Goal: Transaction & Acquisition: Purchase product/service

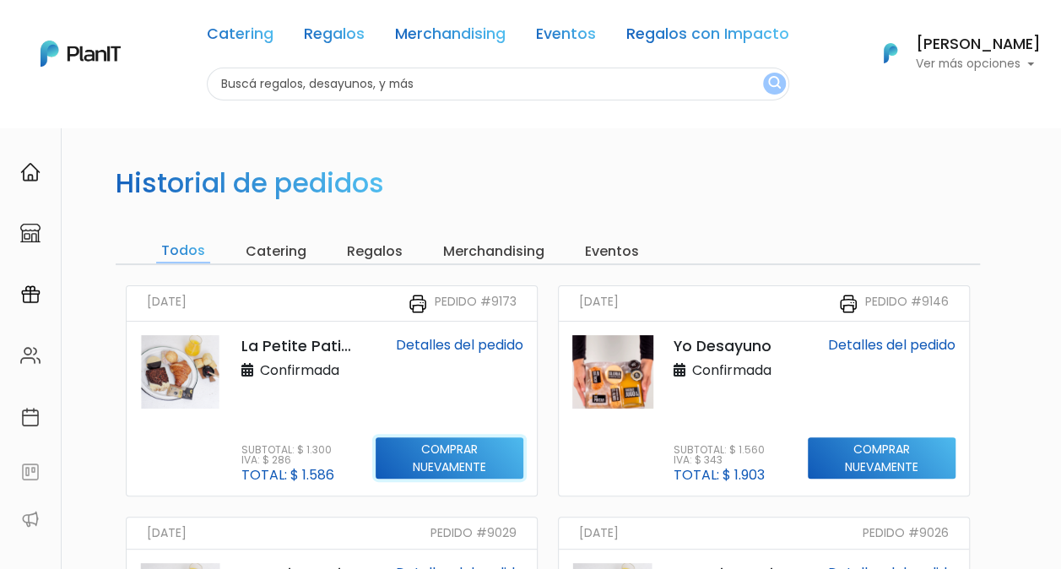
click at [446, 462] on input "Comprar nuevamente" at bounding box center [450, 458] width 148 height 42
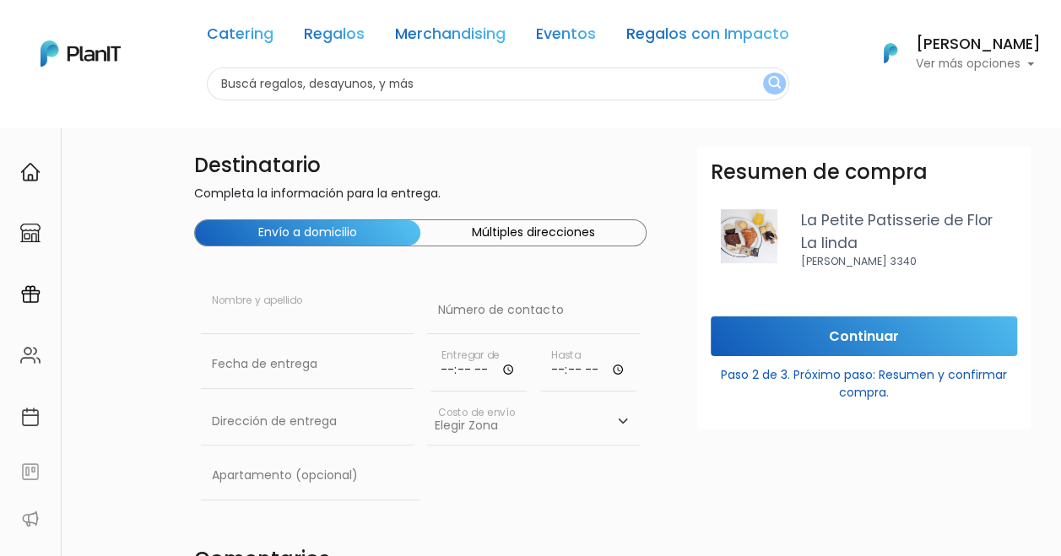
click at [300, 307] on input "text" at bounding box center [307, 310] width 213 height 47
type input "Martín Pazos"
click at [322, 430] on input "text" at bounding box center [307, 421] width 213 height 47
paste input "Av. Brasil 2836 / 701"
type input "Av. Brasil 2836 / 701"
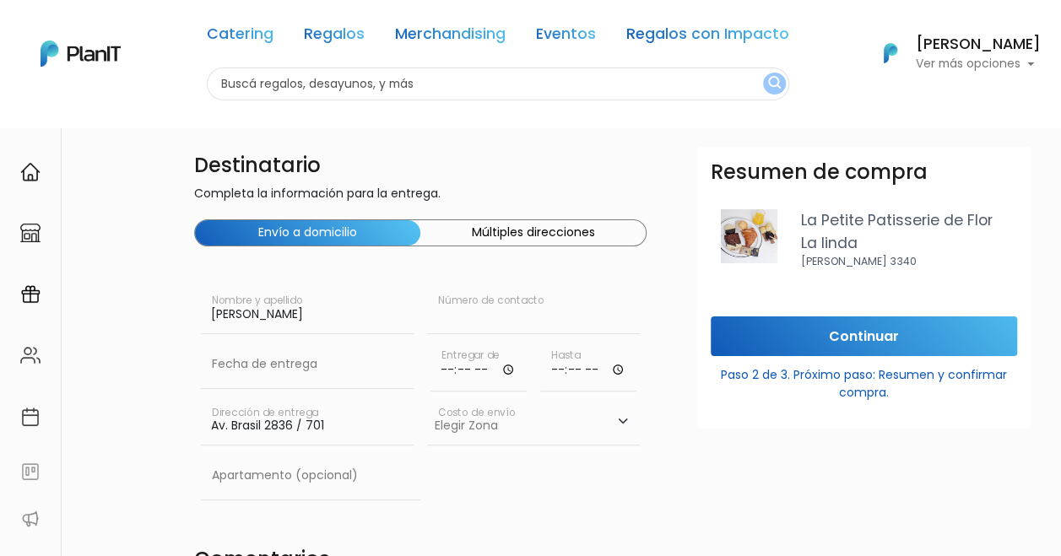
click at [561, 307] on input "text" at bounding box center [533, 310] width 213 height 47
paste input "099 480 054"
type input "099 480 054"
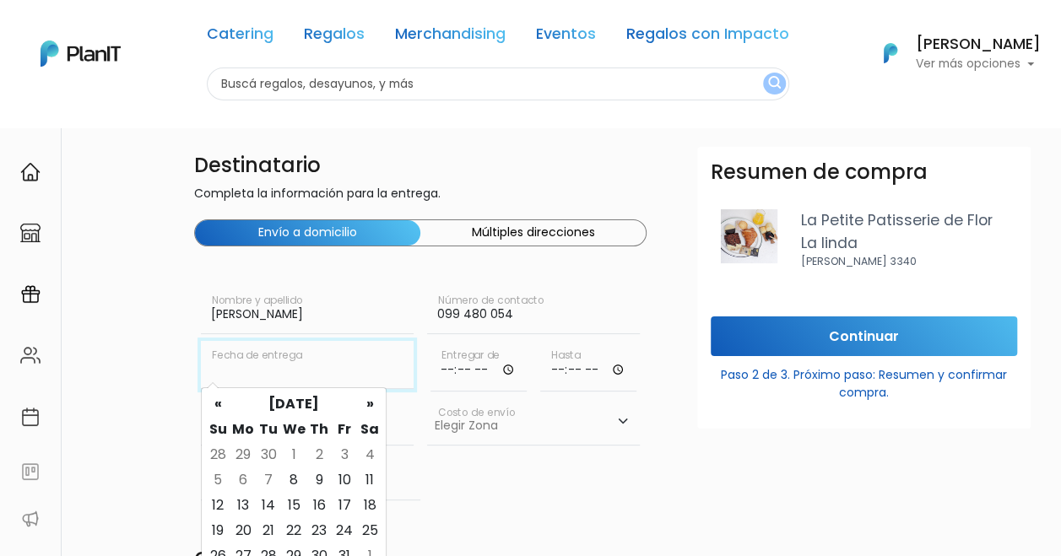
click at [350, 373] on input "text" at bounding box center [307, 364] width 213 height 47
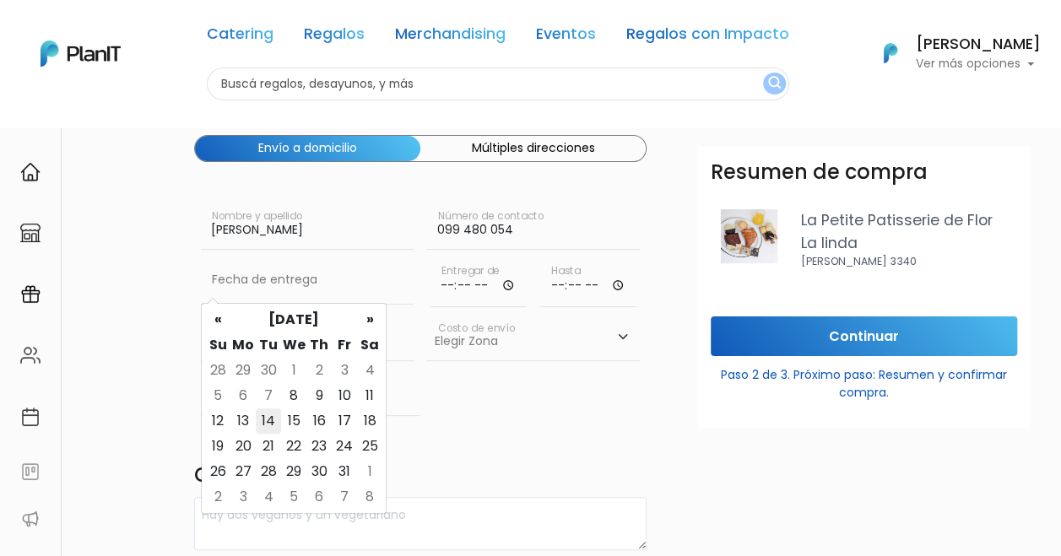
click at [267, 420] on td "14" at bounding box center [268, 421] width 25 height 25
type input "[DATE]"
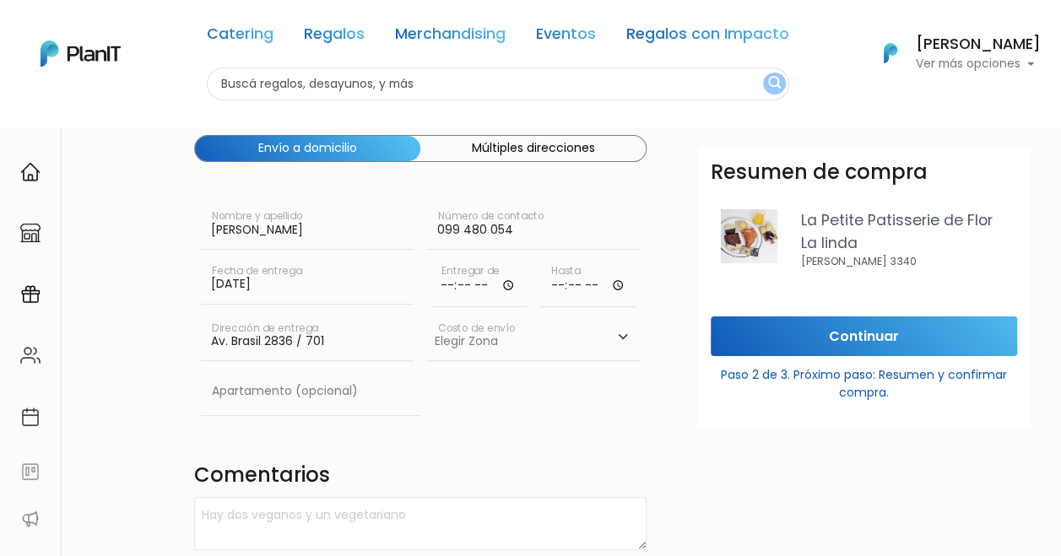
click at [507, 282] on input "time" at bounding box center [479, 282] width 96 height 51
type input "08:00"
click at [609, 285] on input "time" at bounding box center [588, 282] width 96 height 51
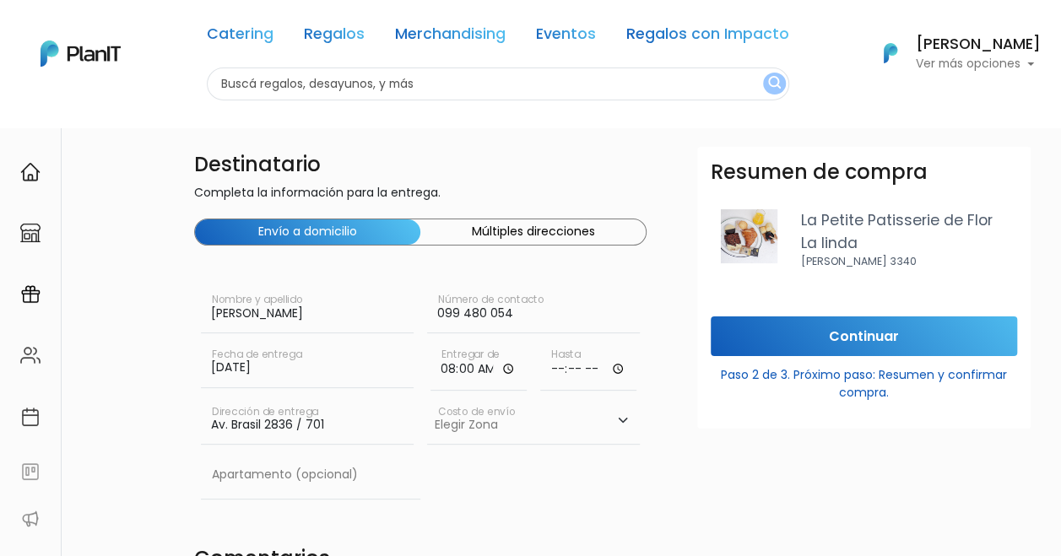
scroll to position [0, 0]
click at [593, 372] on input "time" at bounding box center [588, 366] width 96 height 51
click at [628, 371] on input "time" at bounding box center [588, 366] width 96 height 51
click at [615, 372] on input "time" at bounding box center [588, 366] width 96 height 51
type input "09:00"
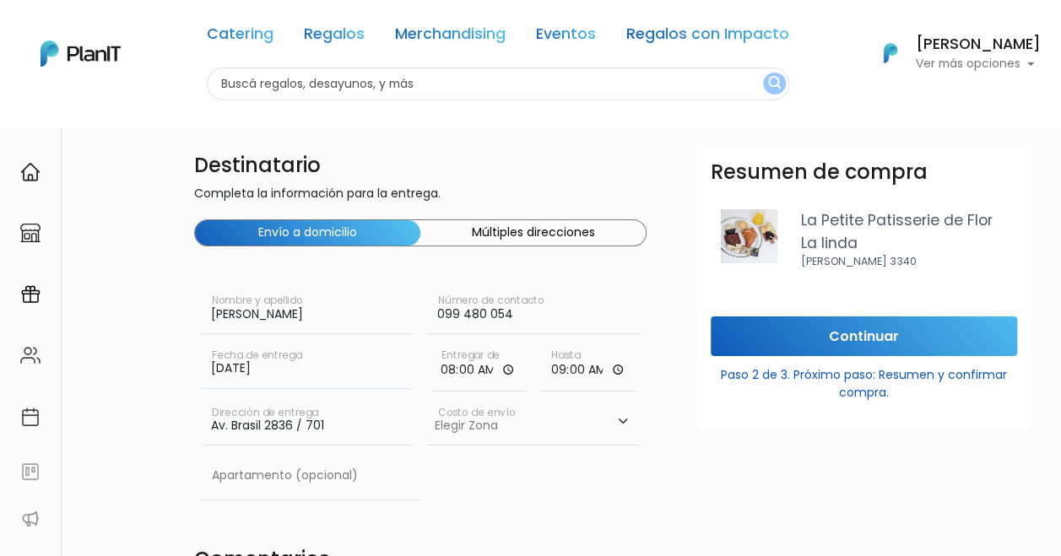
click at [704, 494] on div "Resumen de compra La Petite Patisserie [PERSON_NAME] La [PERSON_NAME] 3340 Cont…" at bounding box center [864, 425] width 354 height 556
click at [588, 424] on select "Elegir Zona Zona américa- $600 Oficina- $0 Montevideo- $250" at bounding box center [533, 421] width 213 height 47
select select "10"
click at [427, 398] on select "Elegir Zona Zona américa- $600 Oficina- $0 Montevideo- $250" at bounding box center [533, 421] width 213 height 47
click at [348, 478] on input "text" at bounding box center [310, 475] width 219 height 47
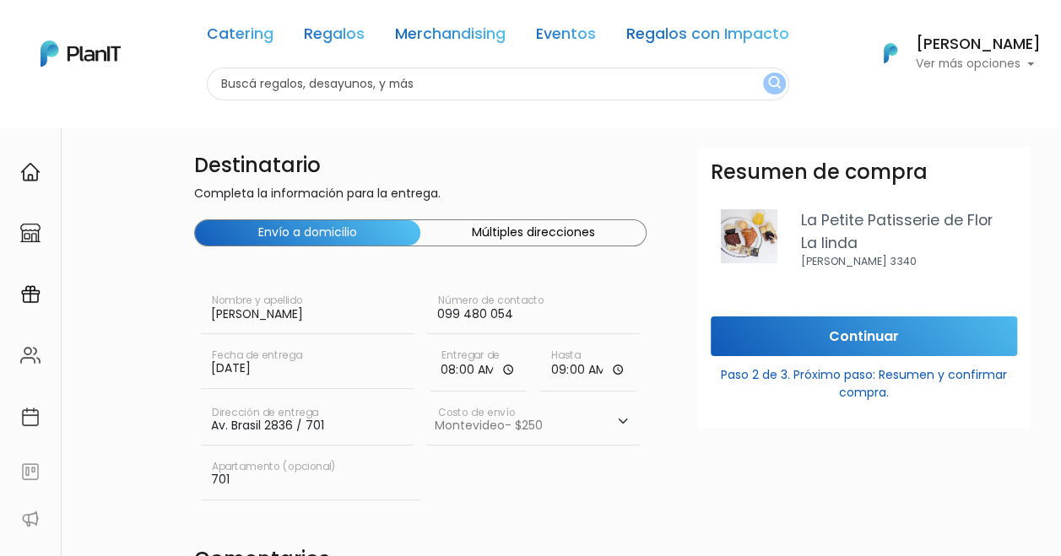
type input "701"
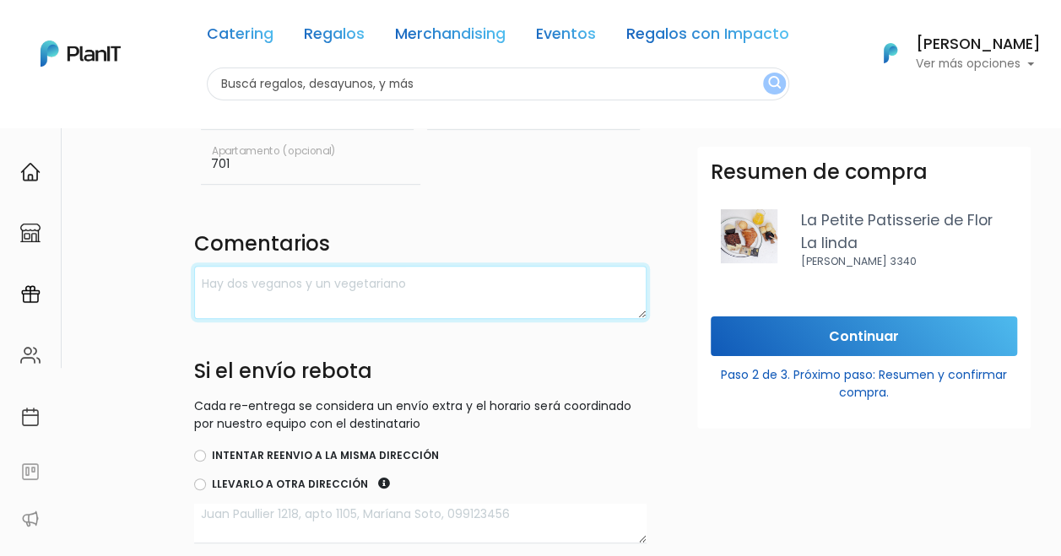
scroll to position [319, 0]
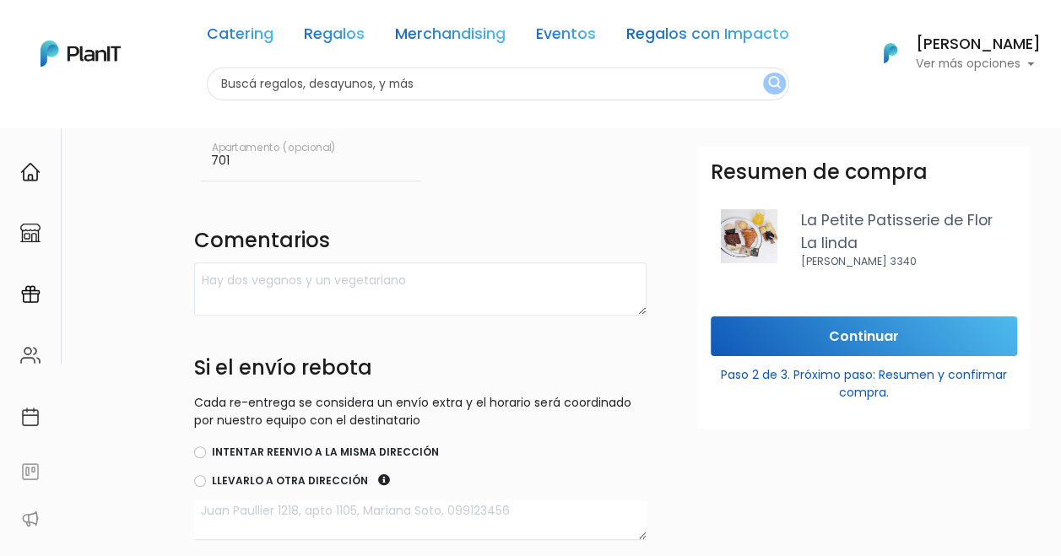
click at [245, 449] on label "Intentar reenvio a la misma dirección" at bounding box center [325, 452] width 227 height 15
click at [206, 449] on input "Intentar reenvio a la misma dirección" at bounding box center [200, 453] width 12 height 12
radio input "true"
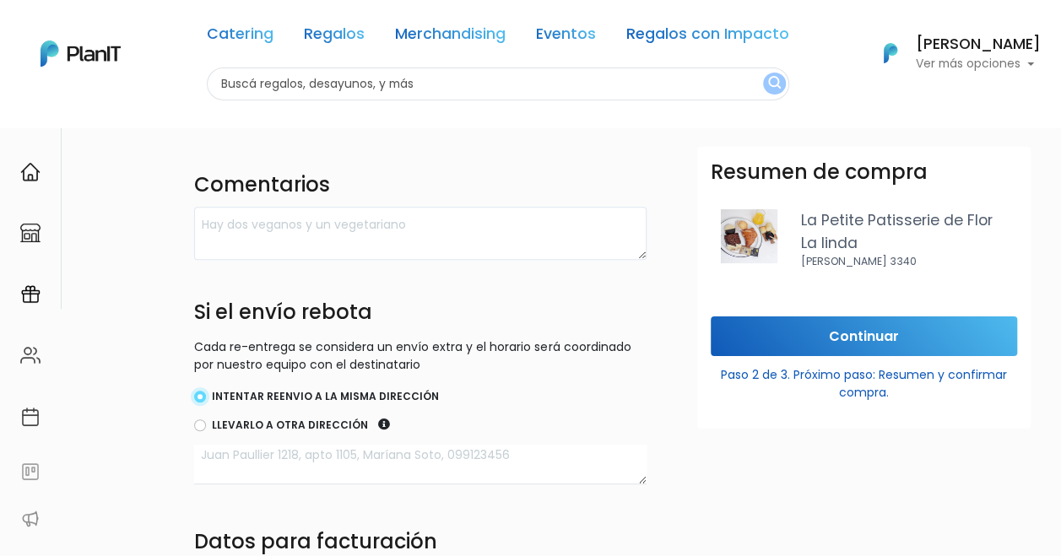
scroll to position [572, 0]
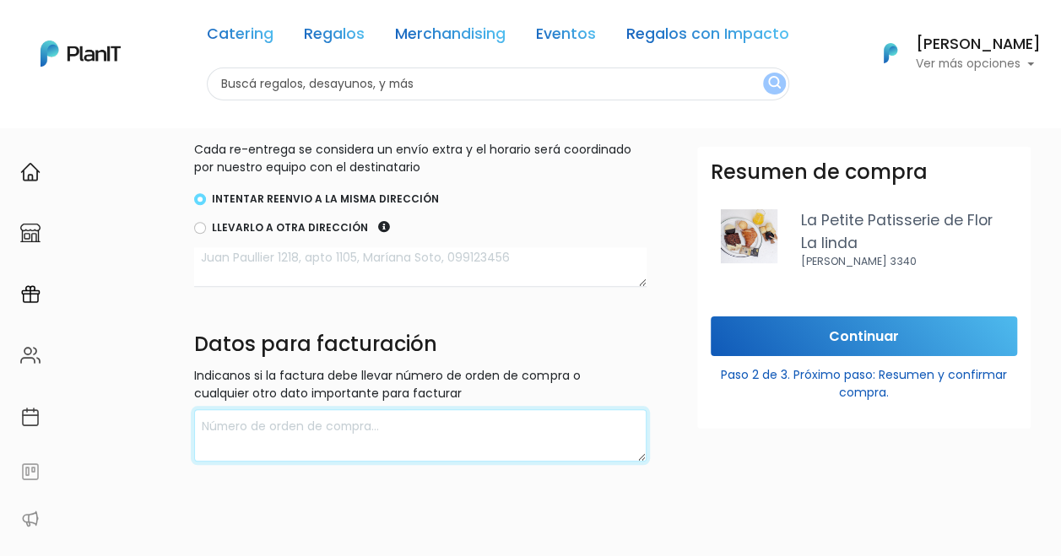
click at [342, 424] on textarea at bounding box center [420, 435] width 452 height 53
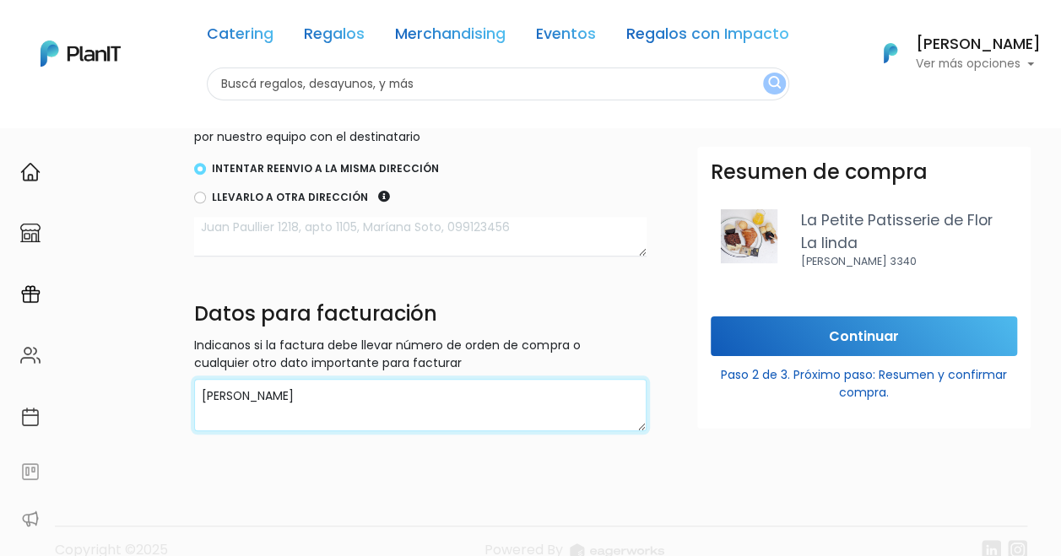
scroll to position [630, 0]
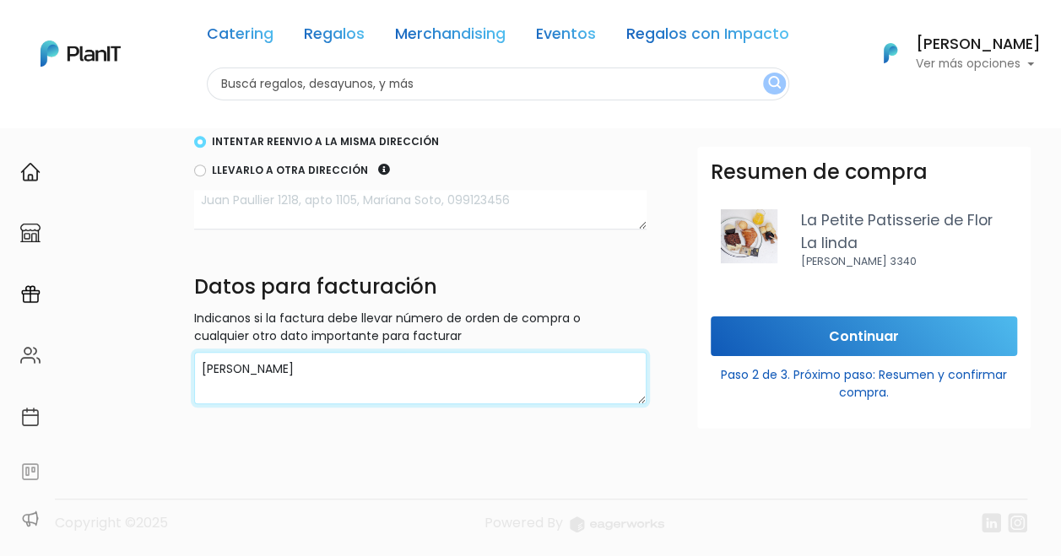
type textarea "Martín Pazos"
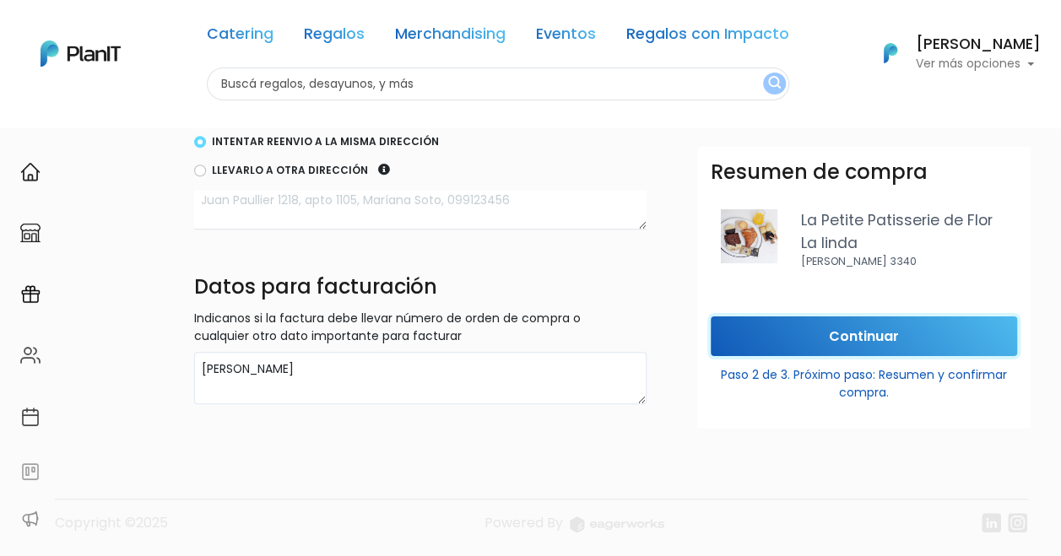
click at [804, 332] on input "Continuar" at bounding box center [864, 337] width 306 height 40
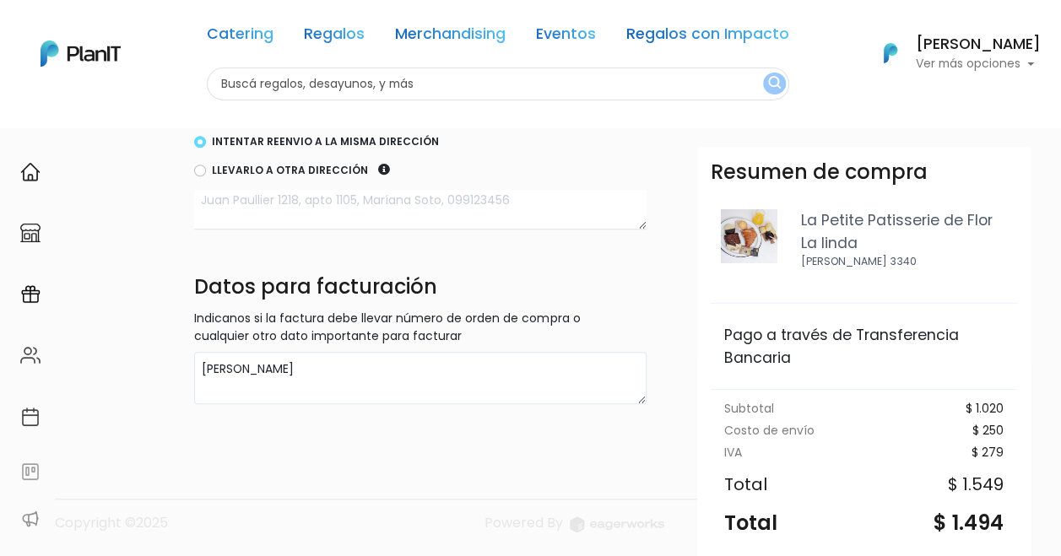
scroll to position [218, 0]
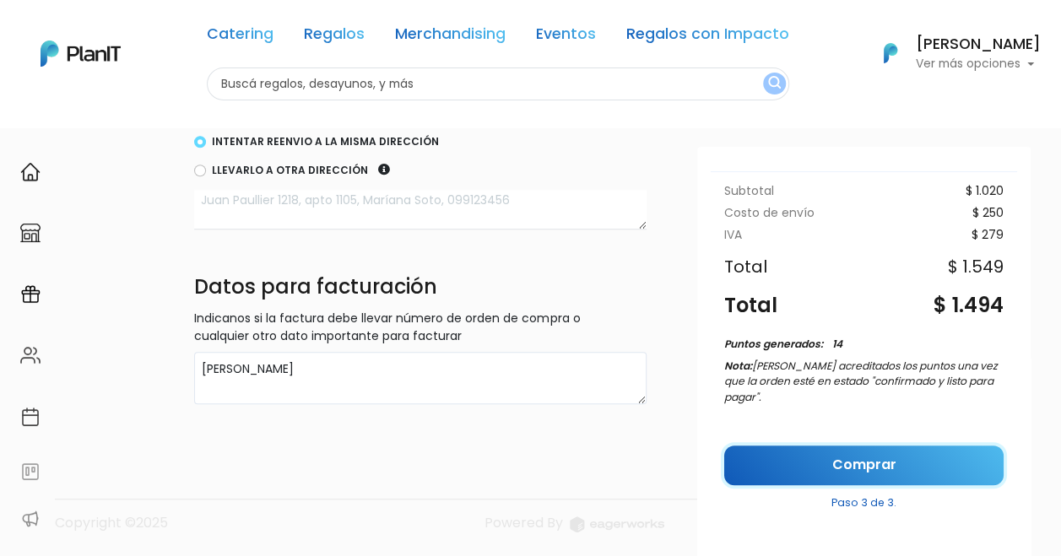
click at [880, 453] on link "Comprar" at bounding box center [863, 466] width 279 height 40
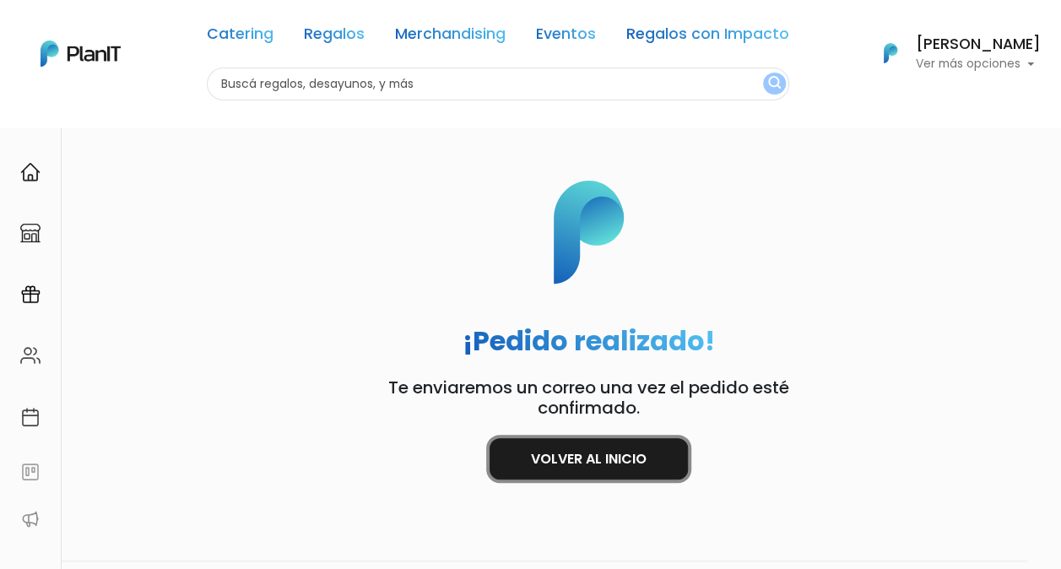
click at [548, 458] on link "Volver al inicio" at bounding box center [589, 458] width 198 height 41
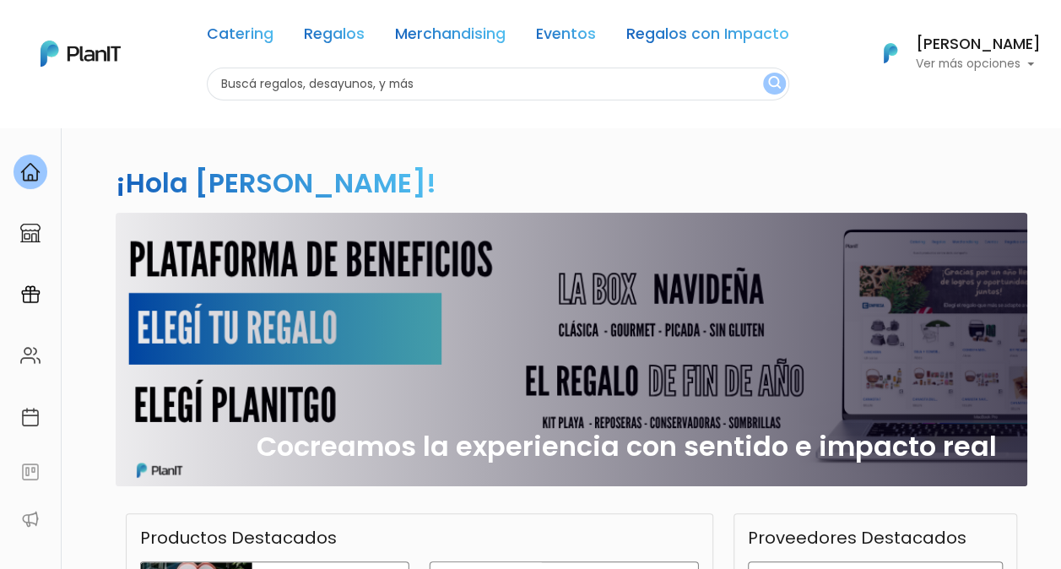
click at [1019, 66] on p "Ver más opciones" at bounding box center [978, 64] width 125 height 12
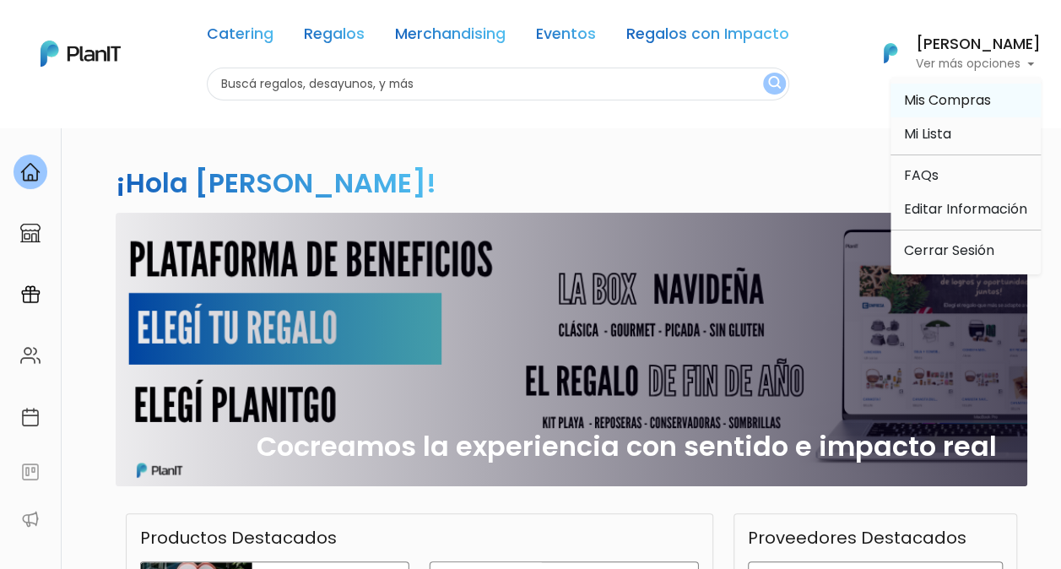
click at [955, 101] on span "Mis Compras" at bounding box center [947, 99] width 87 height 19
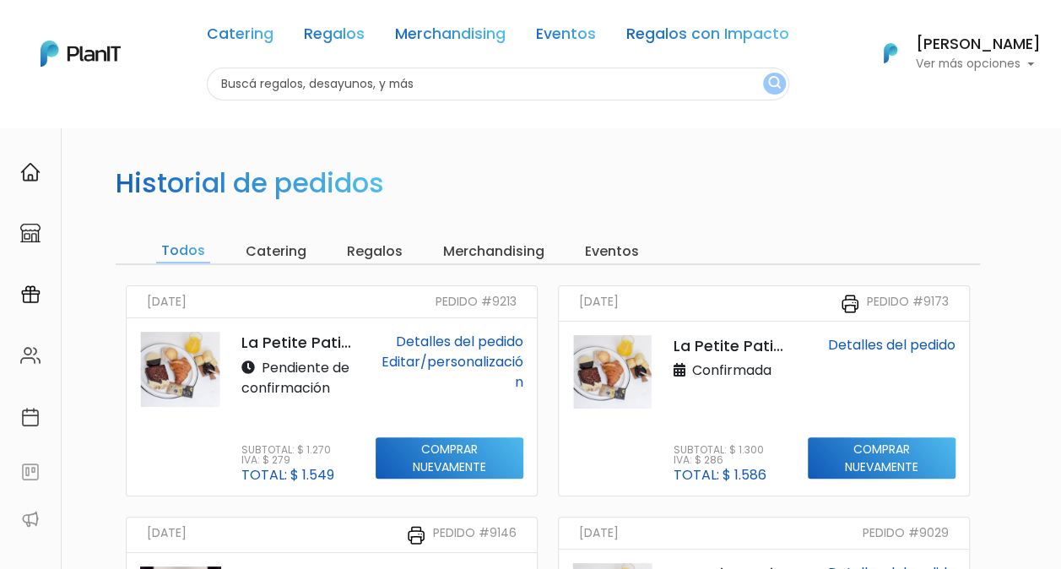
click at [456, 361] on link "Editar/personalización" at bounding box center [453, 372] width 142 height 40
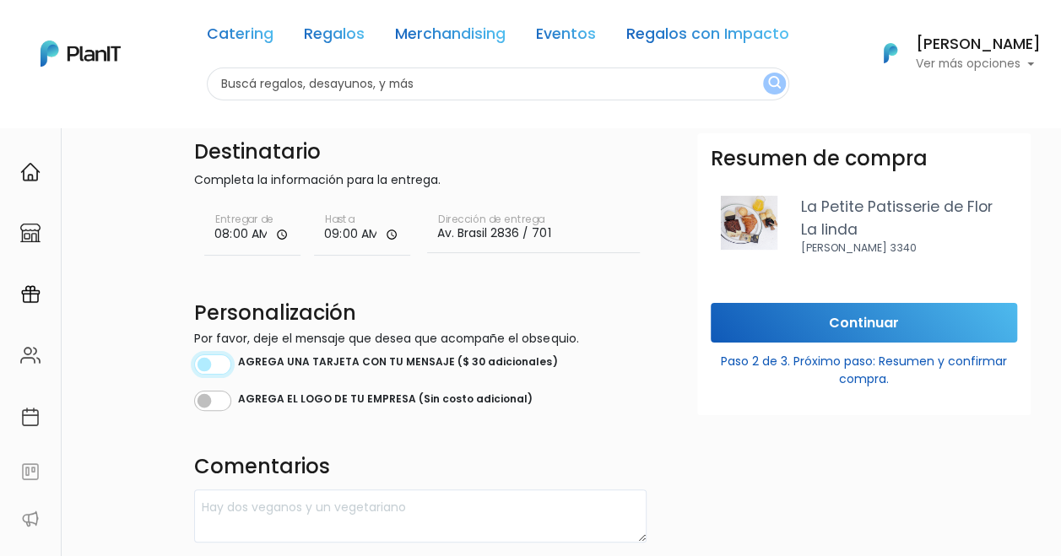
click at [227, 361] on input "checkbox" at bounding box center [212, 365] width 37 height 20
checkbox input "true"
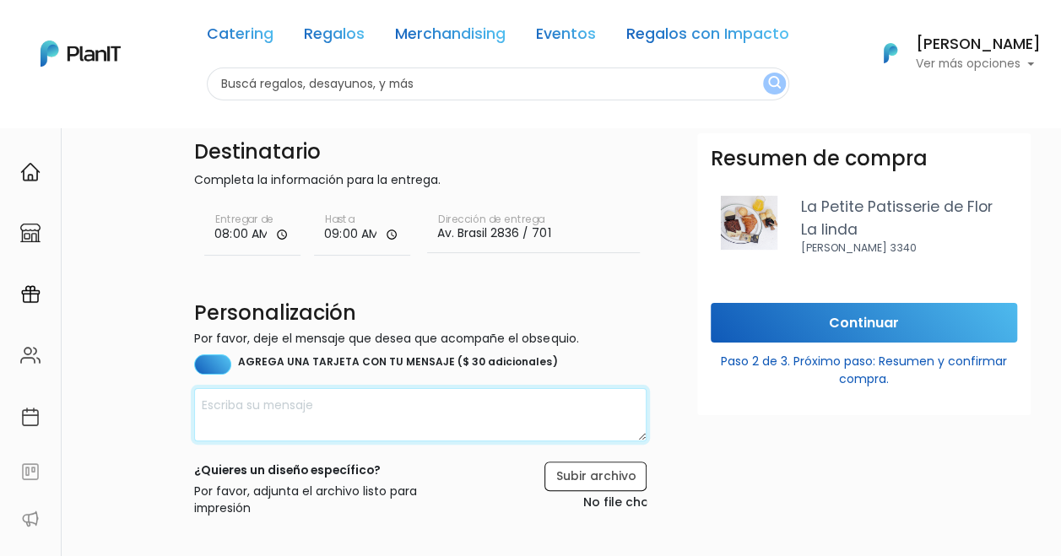
click at [374, 414] on textarea at bounding box center [420, 414] width 452 height 53
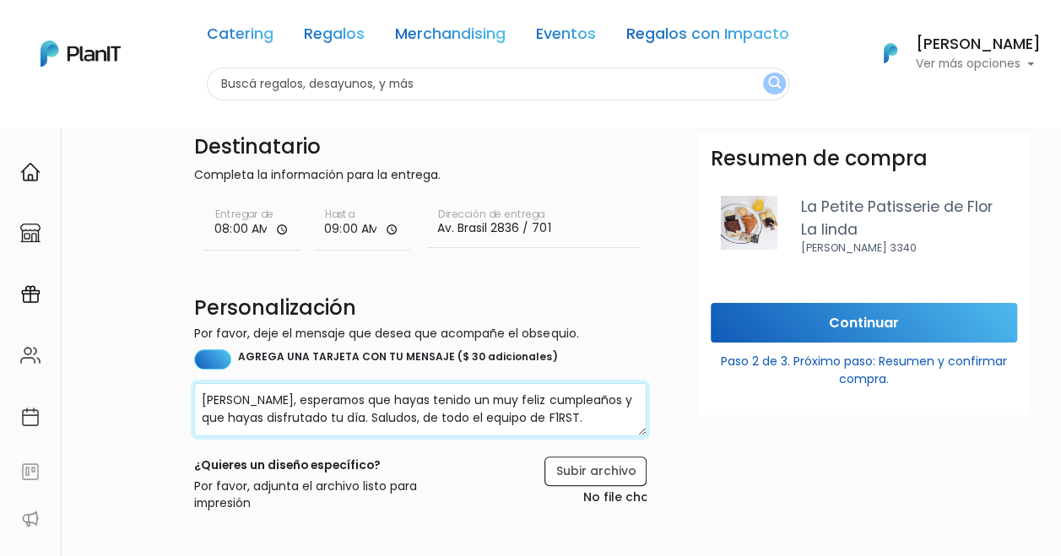
scroll to position [169, 0]
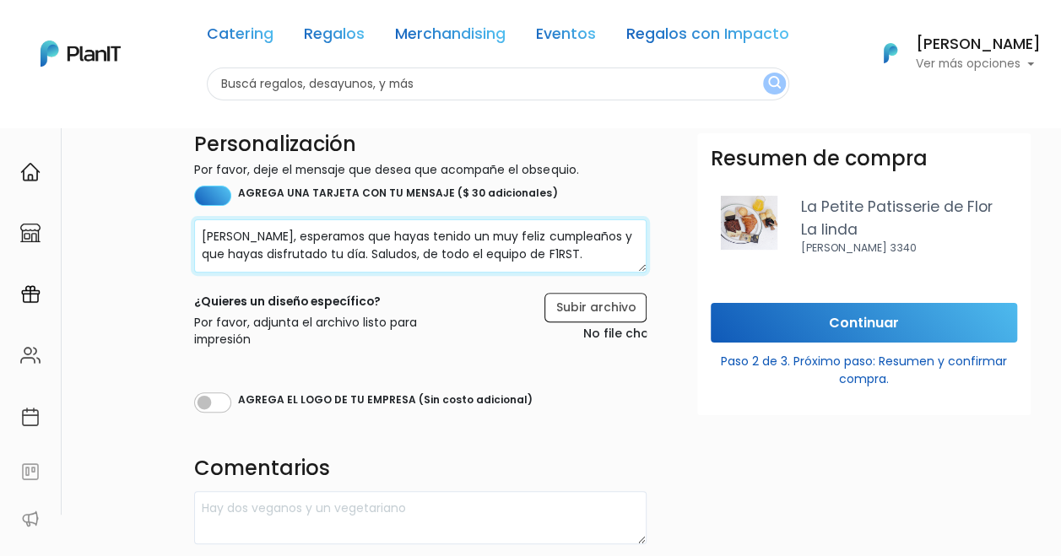
type textarea "Martín, esperamos que hayas tenido un muy feliz cumpleaños y que hayas disfruta…"
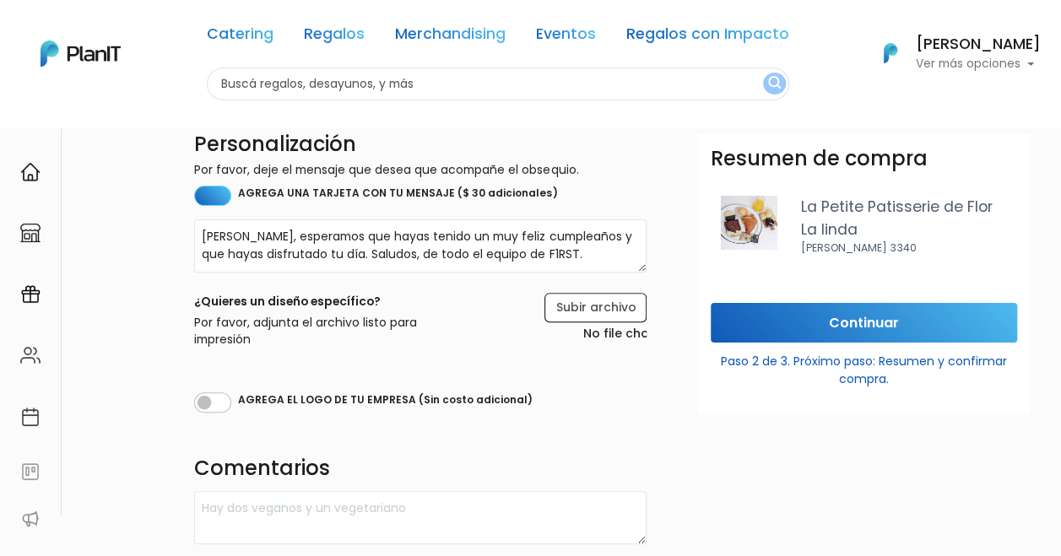
click at [230, 406] on div "AGREGA EL LOGO DE TU EMPRESA (Sin costo adicional)" at bounding box center [420, 401] width 452 height 24
click at [213, 404] on input "checkbox" at bounding box center [212, 403] width 37 height 20
checkbox input "true"
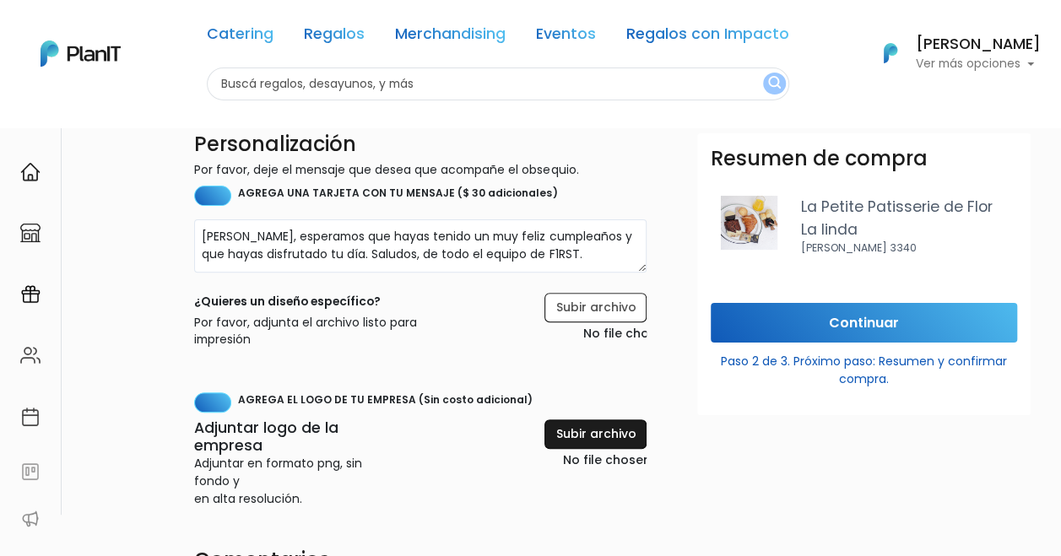
click at [594, 427] on input "file" at bounding box center [560, 446] width 172 height 52
type input "C:\fakepath\Logo principal F1RST.png"
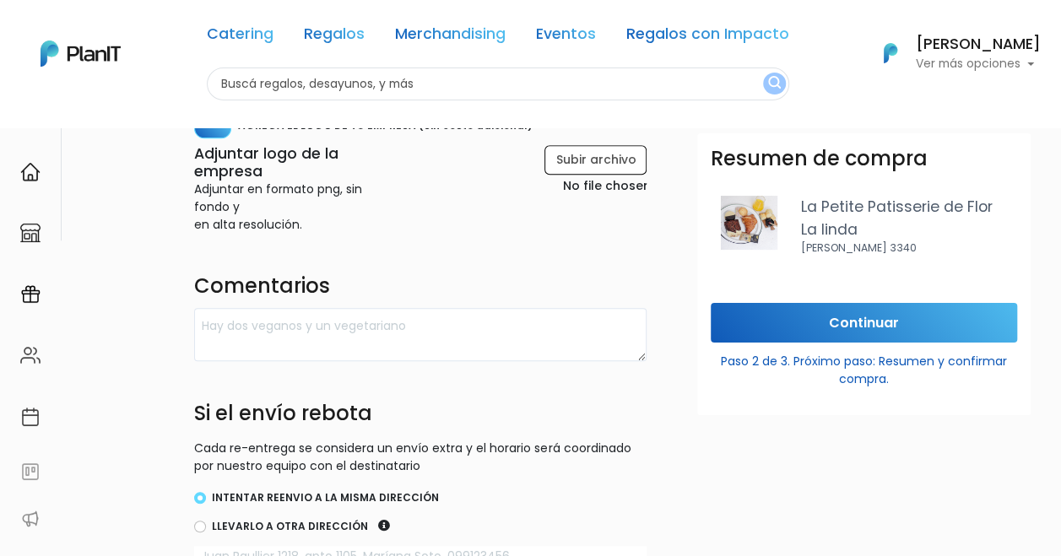
scroll to position [294, 0]
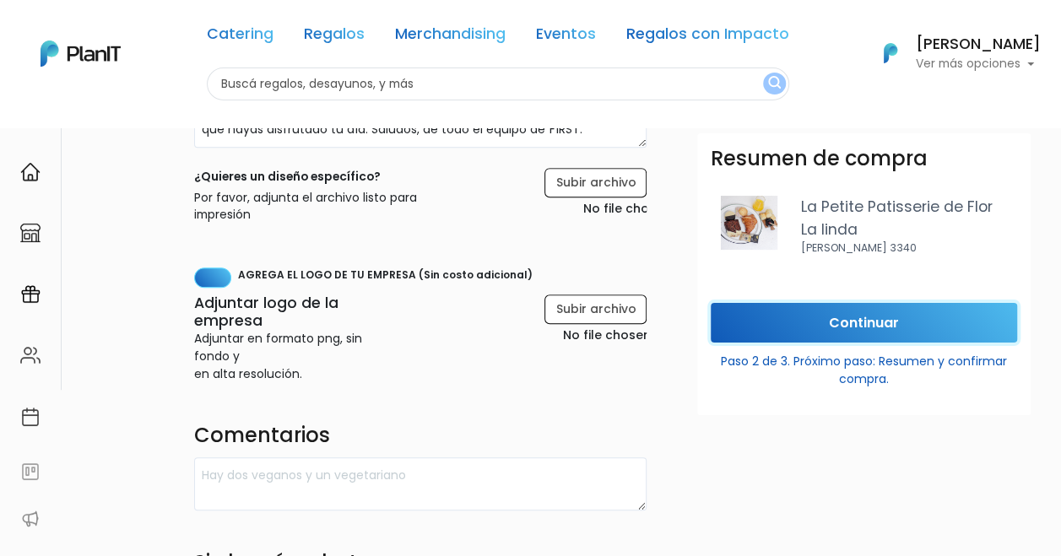
click at [864, 328] on input "Continuar" at bounding box center [864, 323] width 306 height 40
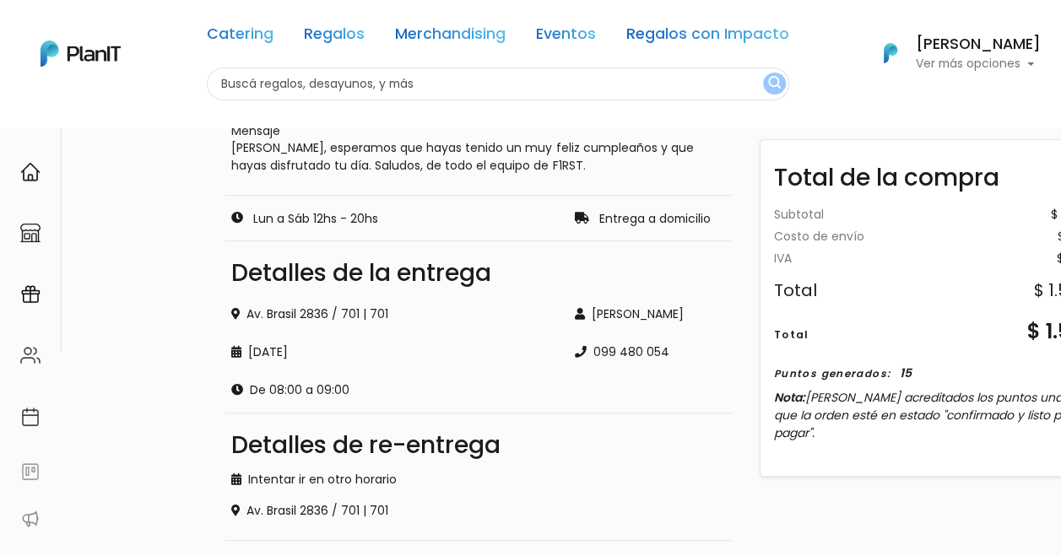
scroll to position [0, 0]
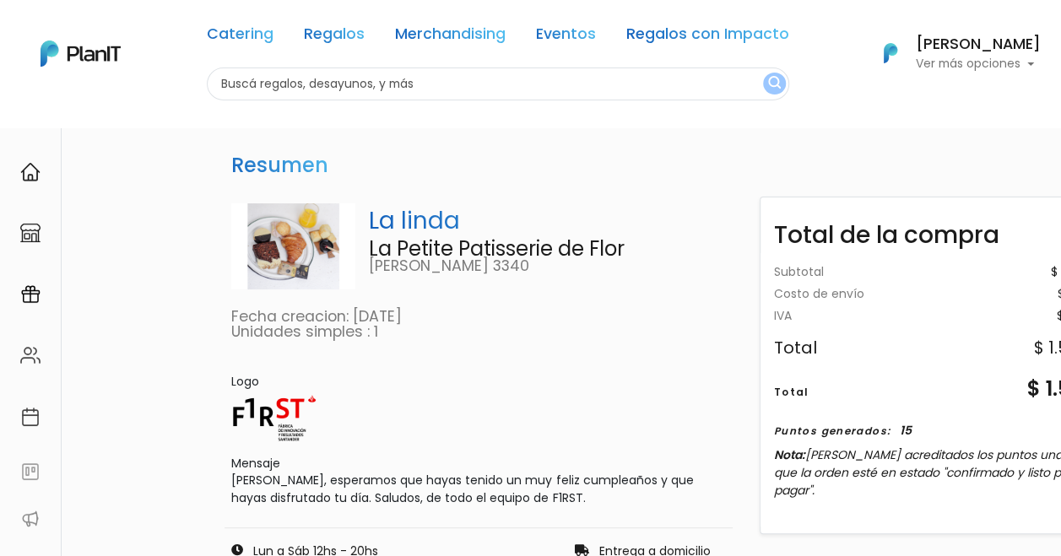
click at [978, 58] on p "Ver más opciones" at bounding box center [978, 64] width 125 height 12
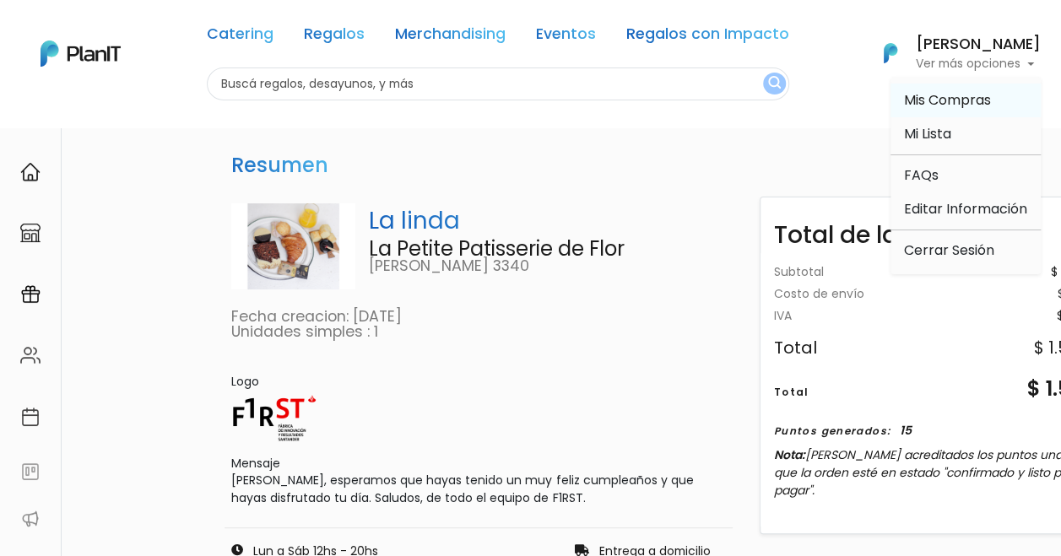
click at [967, 103] on span "Mis Compras" at bounding box center [947, 99] width 87 height 19
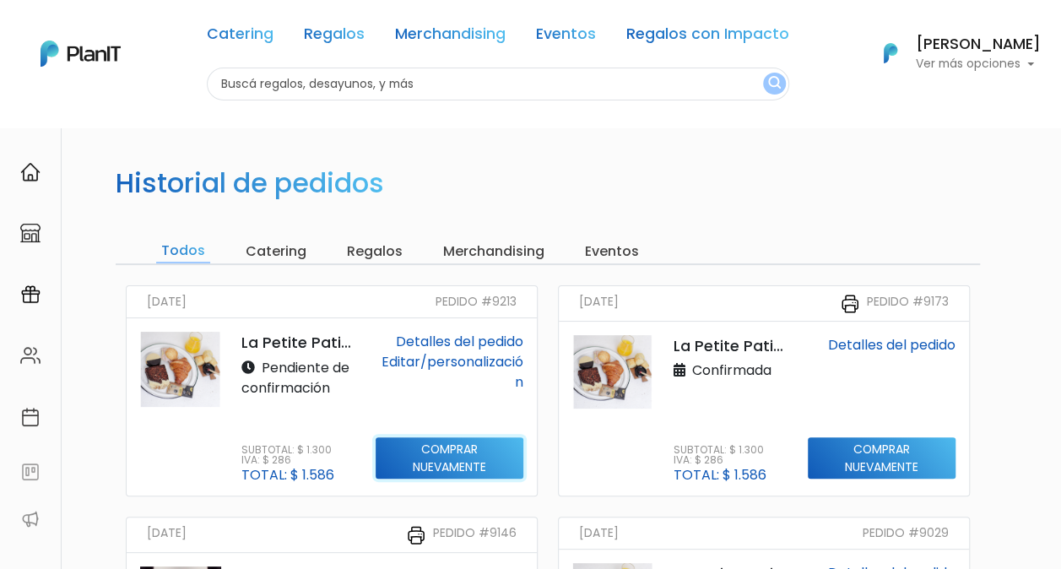
click at [464, 459] on input "Comprar nuevamente" at bounding box center [450, 458] width 148 height 42
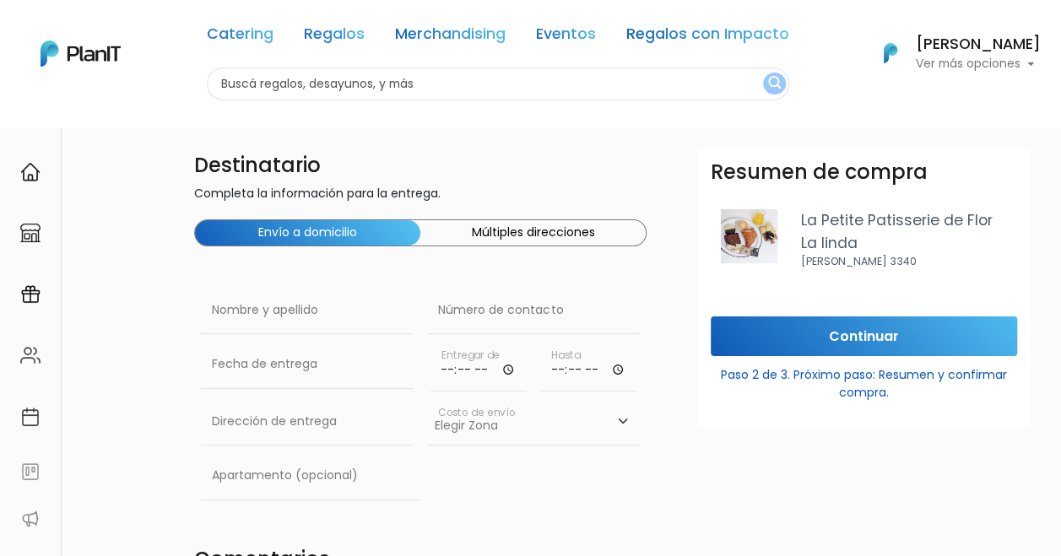
scroll to position [84, 0]
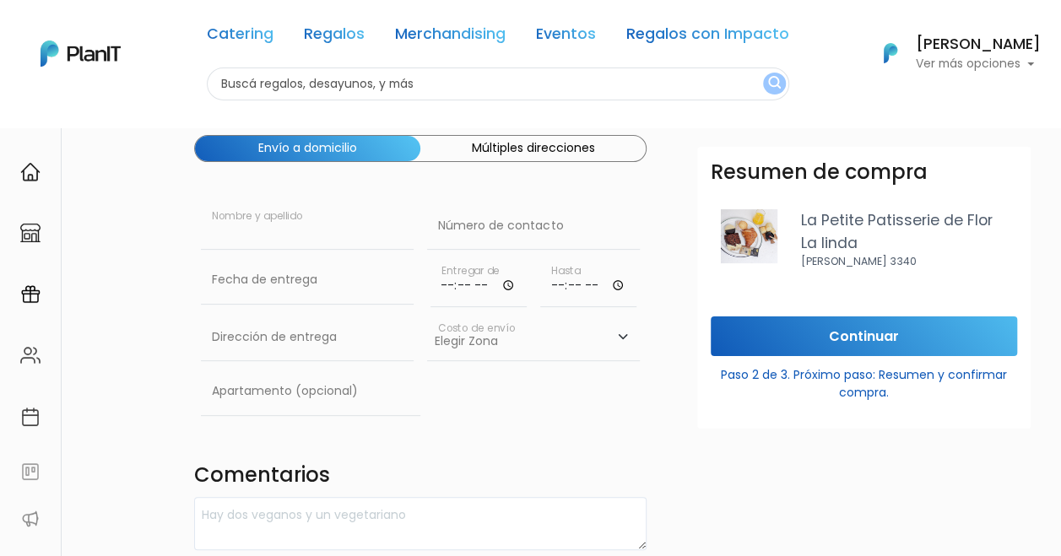
click at [374, 231] on input "text" at bounding box center [307, 226] width 213 height 47
type input "c"
type input "[PERSON_NAME]"
paste input "098 736 823"
type input "098 736 823"
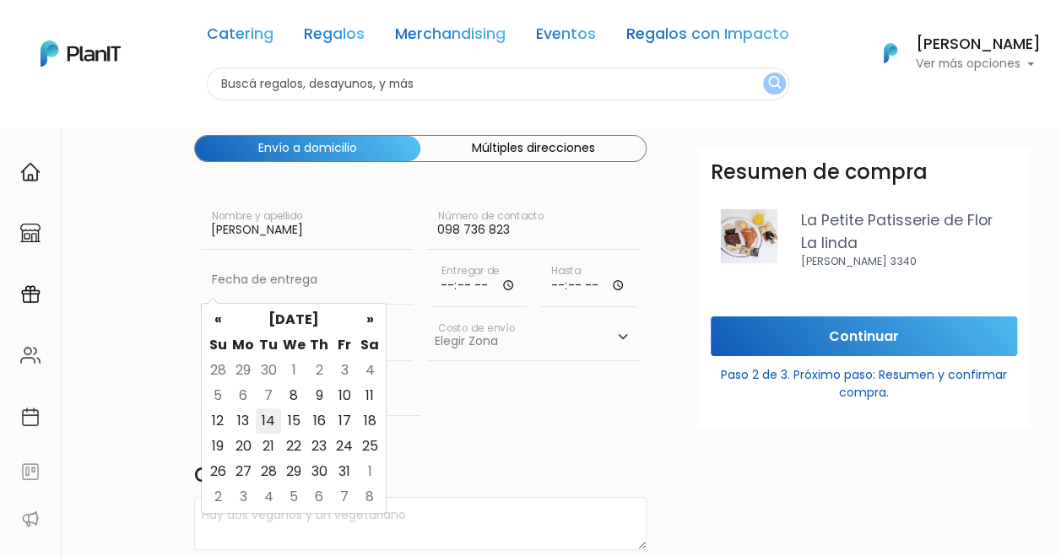
click at [264, 425] on td "14" at bounding box center [268, 421] width 25 height 25
type input "[DATE]"
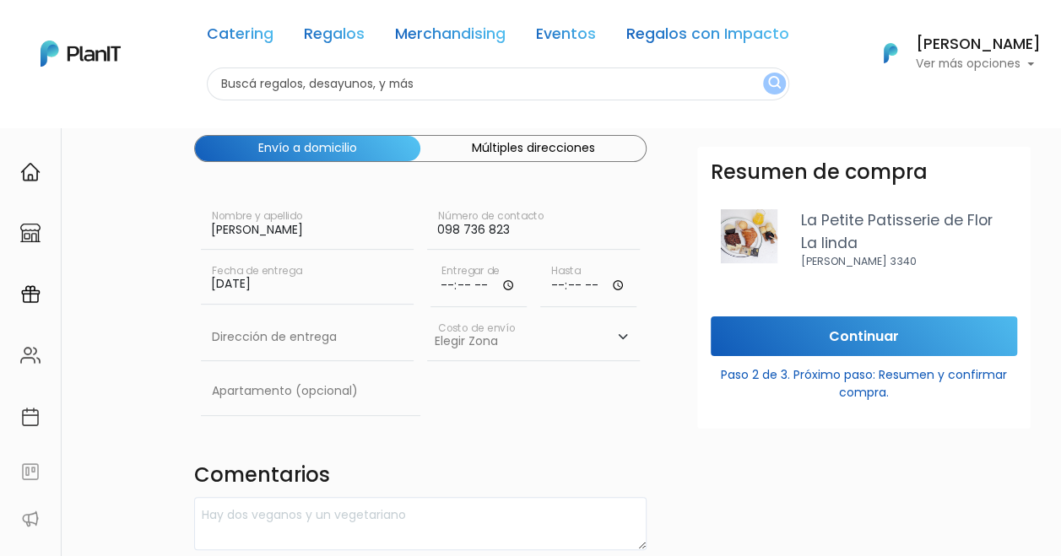
click at [488, 285] on input "time" at bounding box center [479, 282] width 96 height 51
click at [509, 284] on input "time" at bounding box center [479, 282] width 96 height 51
type input "08:00"
click at [652, 441] on div "Destinatario Completa la información para la entrega. Envío a domicilio Múltipl…" at bounding box center [420, 505] width 473 height 887
click at [601, 284] on input "time" at bounding box center [588, 282] width 96 height 51
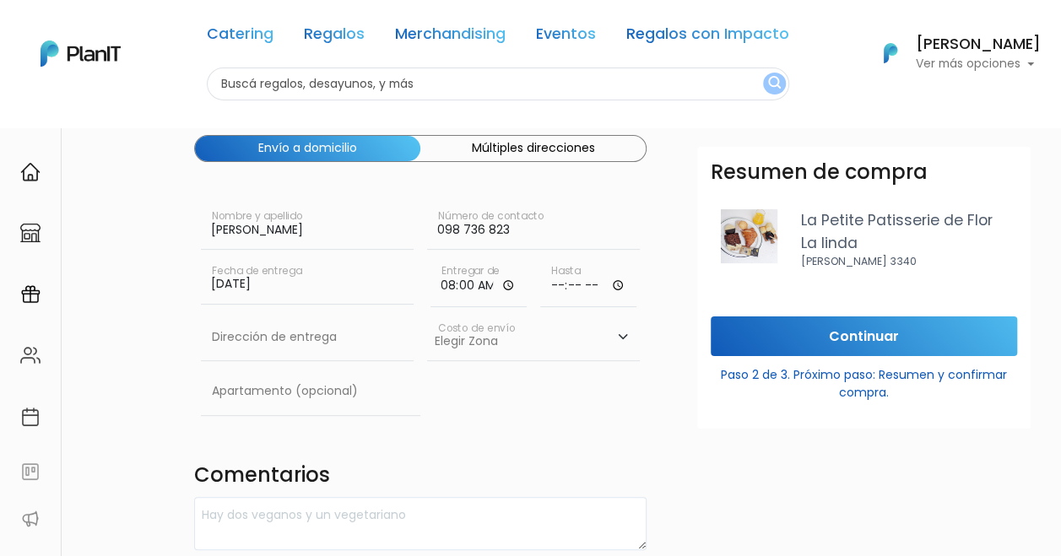
click at [631, 287] on input "time" at bounding box center [588, 282] width 96 height 51
click at [616, 285] on input "time" at bounding box center [588, 282] width 96 height 51
type input "09:30"
click at [711, 456] on div "Resumen de compra La Petite Patisserie de Flor La linda José Marti 3340 Continu…" at bounding box center [864, 425] width 354 height 556
click at [334, 348] on input "text" at bounding box center [307, 337] width 213 height 47
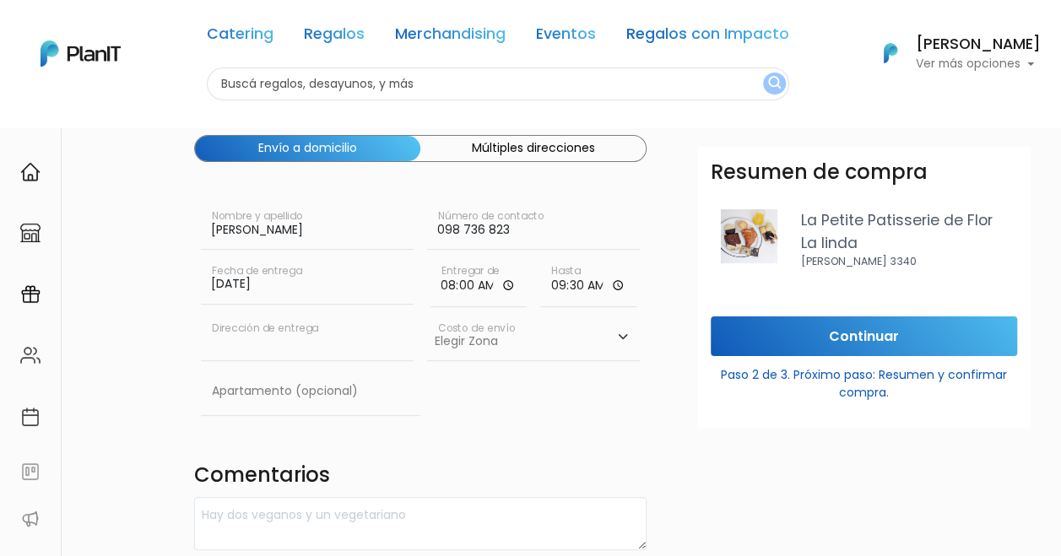
paste input "Capurro 715 esq.Blas Basualdo"
type input "Capurro 715 esq.Blas Basualdo"
click at [534, 341] on select "Elegir Zona Zona américa- $600 Oficina- $0 Montevideo- $250" at bounding box center [533, 337] width 213 height 47
select select "10"
click at [427, 314] on select "Elegir Zona Zona américa- $600 Oficina- $0 Montevideo- $250" at bounding box center [533, 337] width 213 height 47
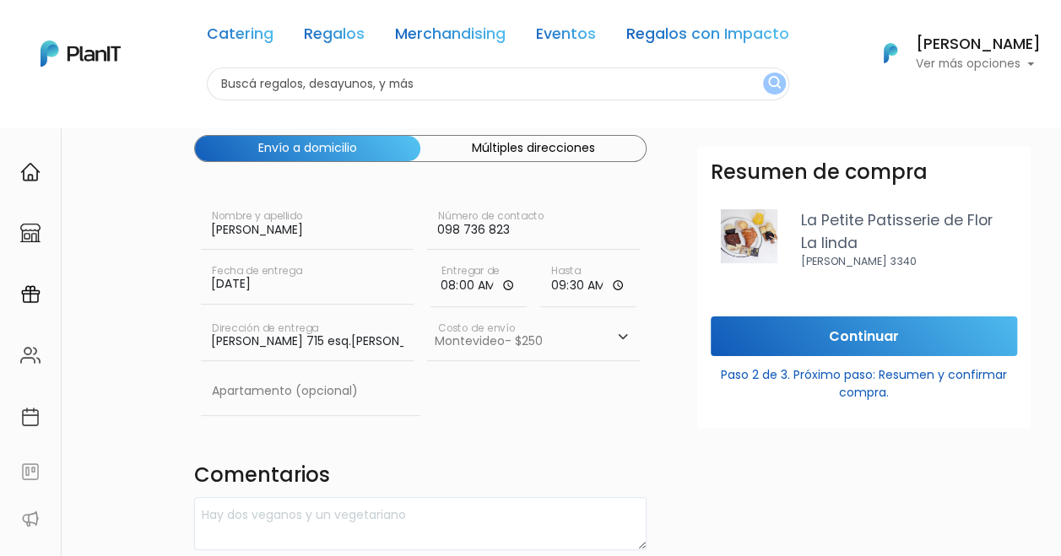
click at [729, 444] on div "Resumen de compra La Petite Patisserie de Flor La linda José Marti 3340 Continu…" at bounding box center [864, 425] width 354 height 556
drag, startPoint x: 279, startPoint y: 393, endPoint x: 374, endPoint y: 409, distance: 95.8
click at [279, 393] on input "text" at bounding box center [310, 391] width 219 height 47
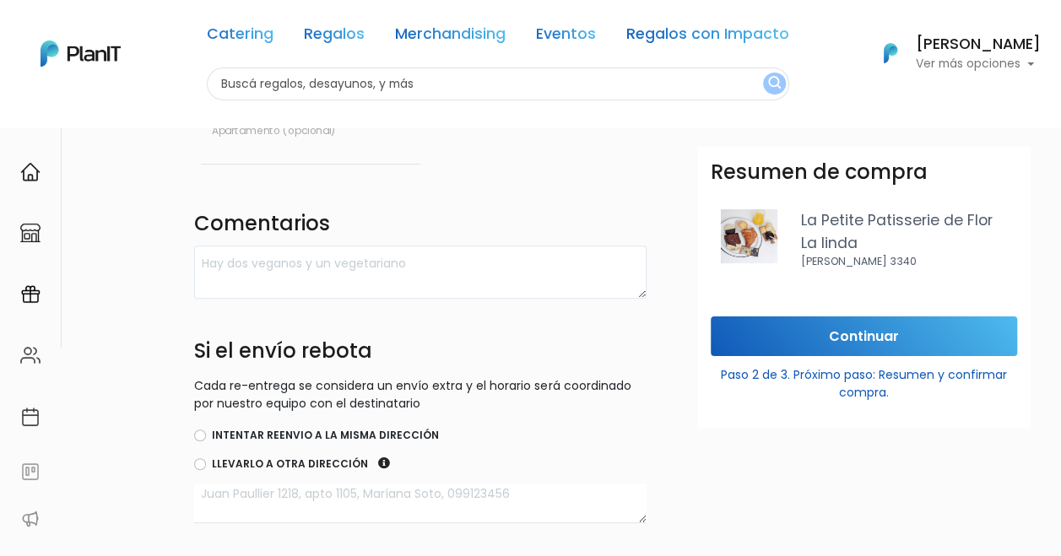
scroll to position [338, 0]
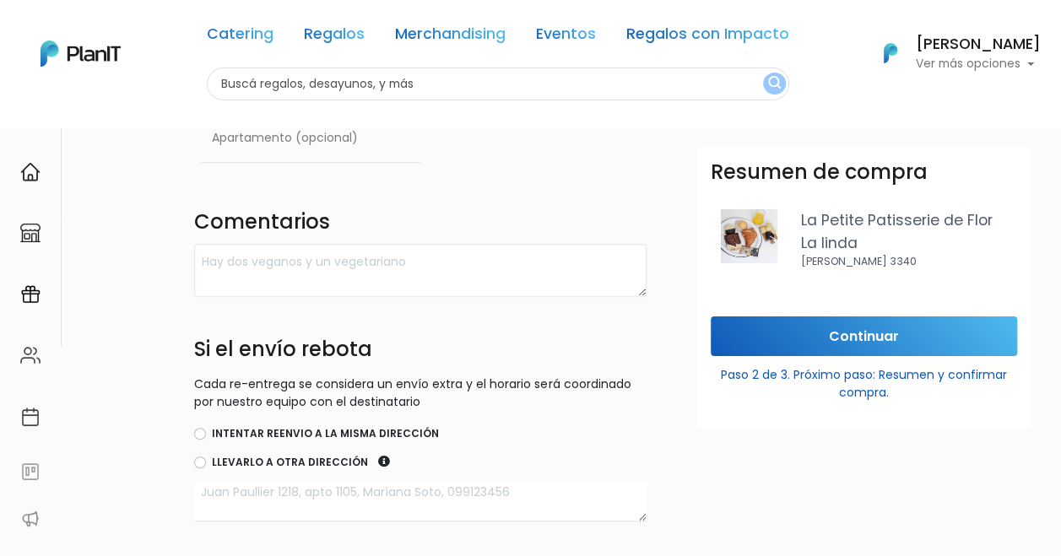
click at [305, 426] on label "Intentar reenvio a la misma dirección" at bounding box center [325, 433] width 227 height 15
click at [206, 428] on input "Intentar reenvio a la misma dirección" at bounding box center [200, 434] width 12 height 12
radio input "true"
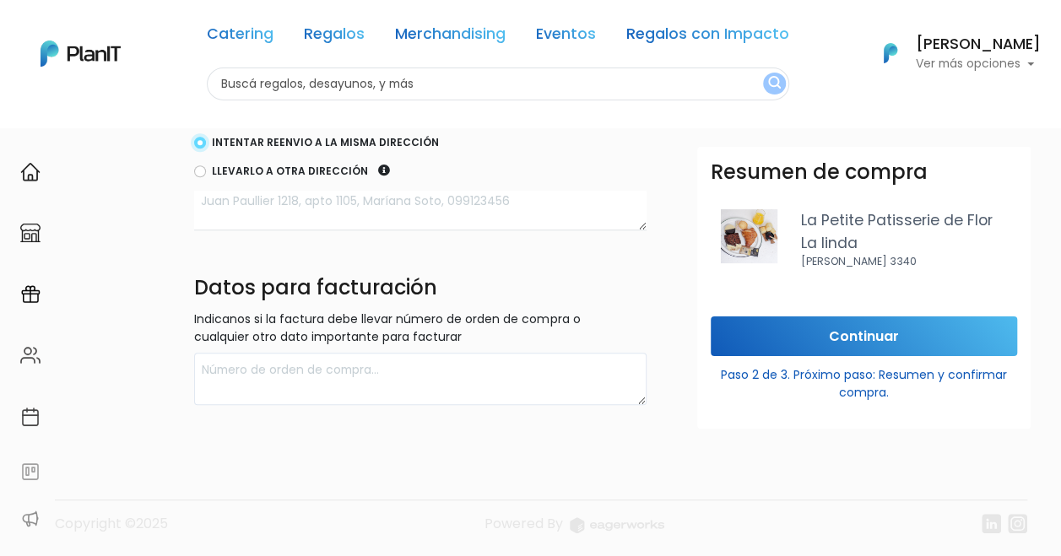
scroll to position [630, 0]
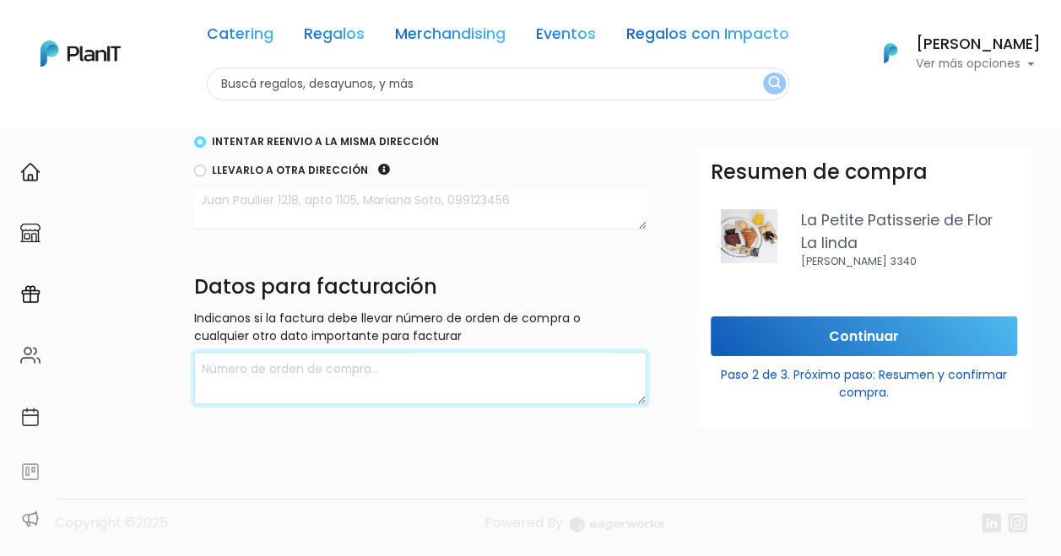
click at [306, 372] on textarea at bounding box center [420, 378] width 452 height 53
type textarea "Carlos Moller"
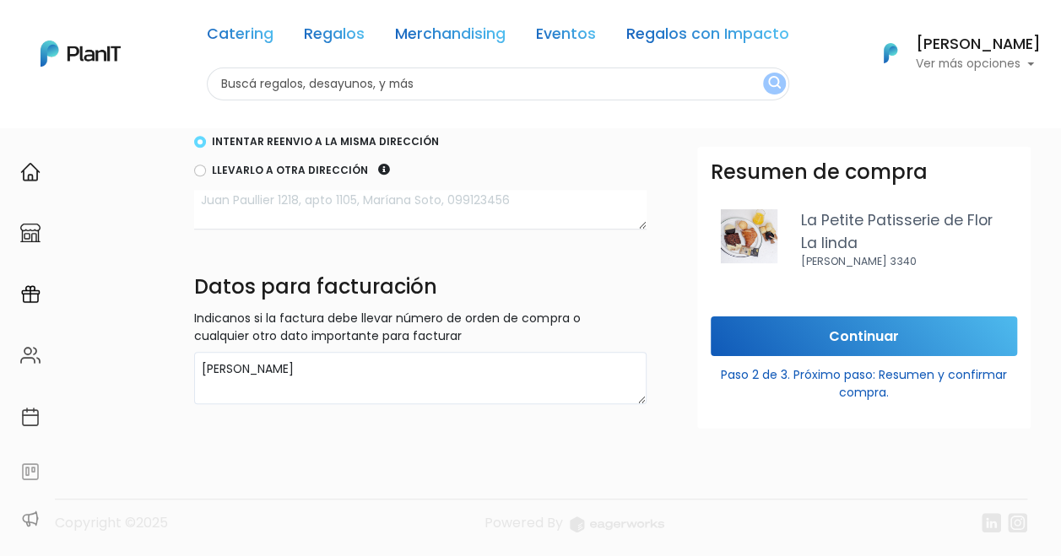
click at [709, 463] on div "Resumen de compra La Petite Patisserie de Flor La linda José Marti 3340 Continu…" at bounding box center [864, 425] width 354 height 556
click at [888, 341] on input "Continuar" at bounding box center [864, 337] width 306 height 40
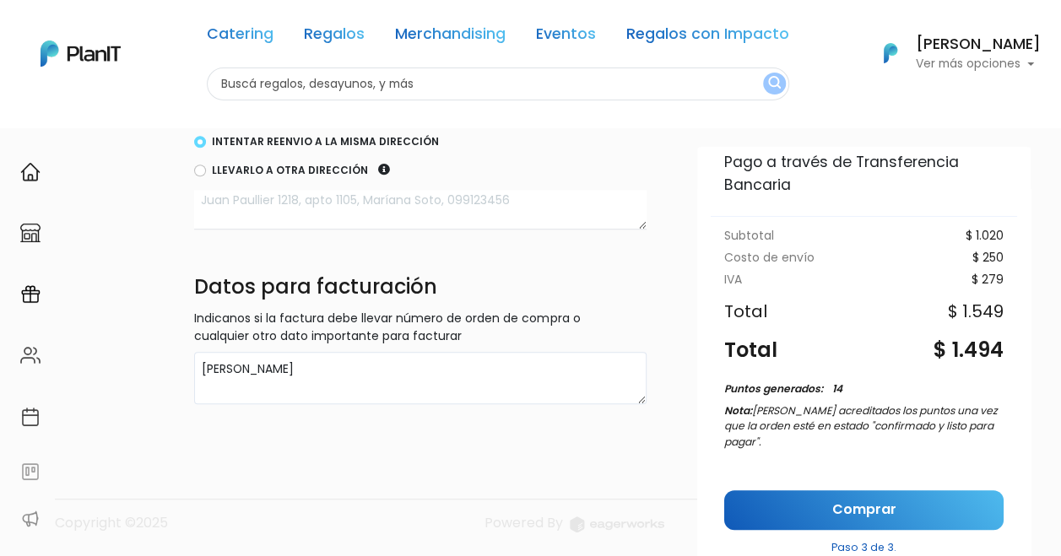
scroll to position [218, 0]
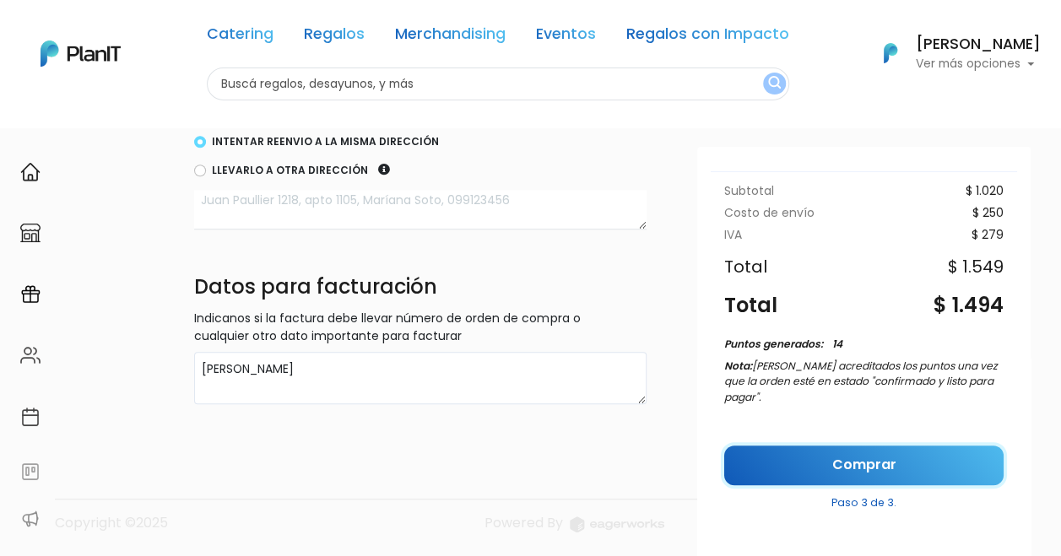
click at [846, 465] on link "Comprar" at bounding box center [863, 466] width 279 height 40
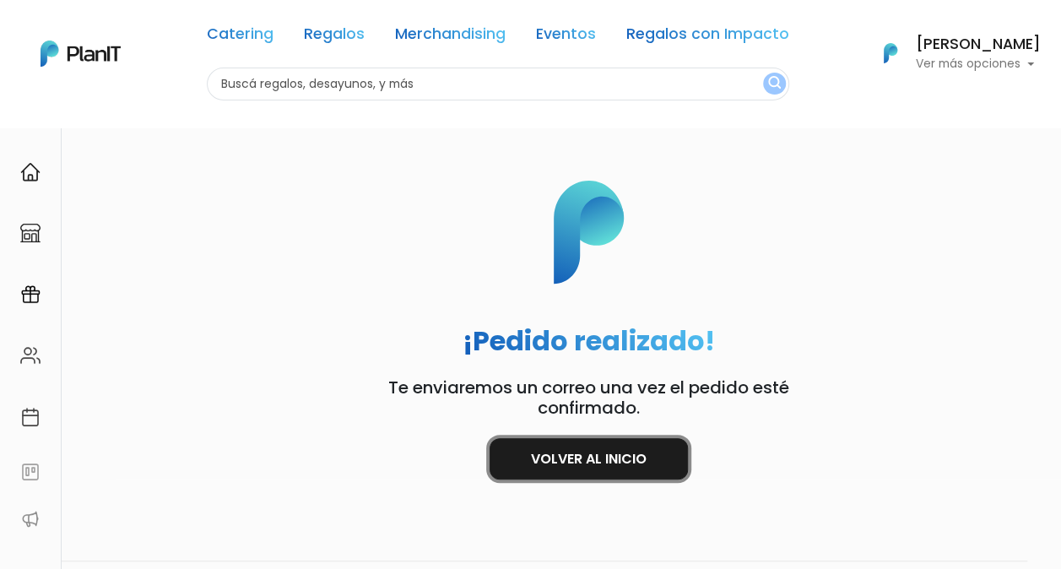
click at [628, 452] on link "Volver al inicio" at bounding box center [589, 458] width 198 height 41
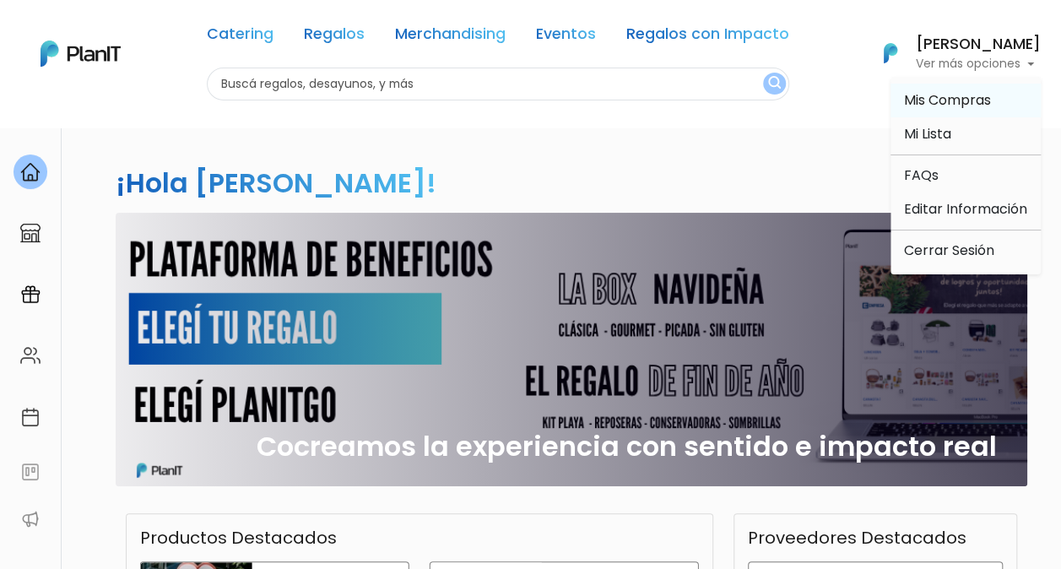
click at [976, 108] on span "Mis Compras" at bounding box center [947, 99] width 87 height 19
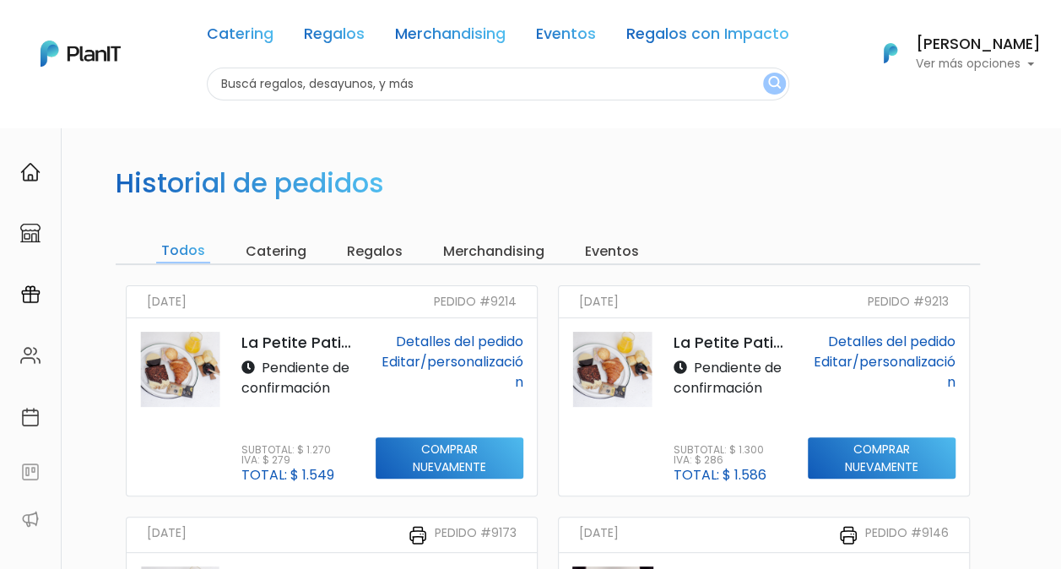
click at [424, 362] on link "Editar/personalización" at bounding box center [453, 372] width 142 height 40
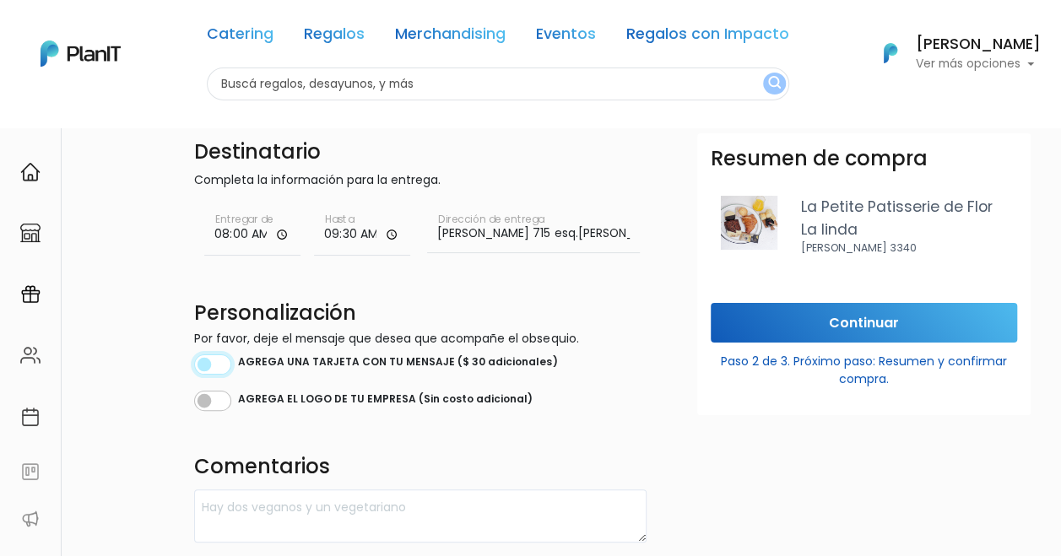
click at [225, 367] on input "checkbox" at bounding box center [212, 365] width 37 height 20
checkbox input "true"
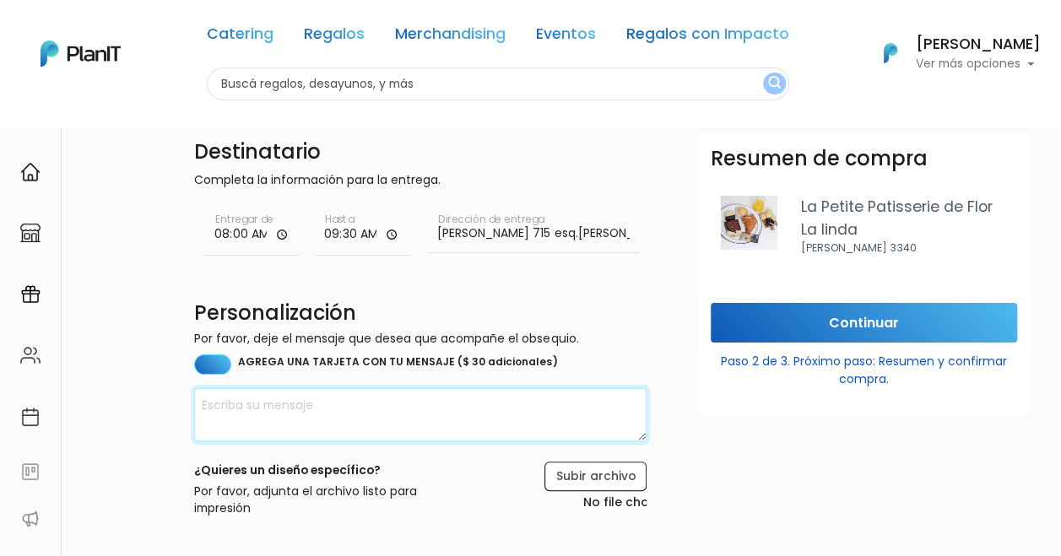
click at [383, 404] on textarea at bounding box center [420, 414] width 452 height 53
click at [203, 411] on textarea "Muy feliz cumple, Carlos!" at bounding box center [420, 414] width 452 height 53
click at [452, 405] on textarea "¡Muy feliz cumple, Carlos!" at bounding box center [420, 414] width 452 height 53
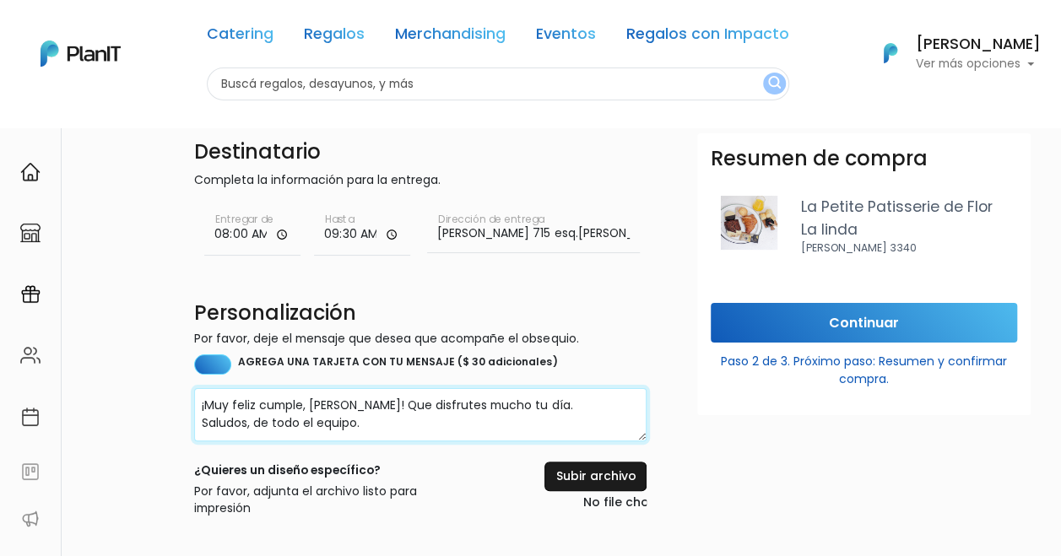
type textarea "¡Muy feliz cumple, Carlos! Que disfrutes mucho tu día. Saludos, de todo el equi…"
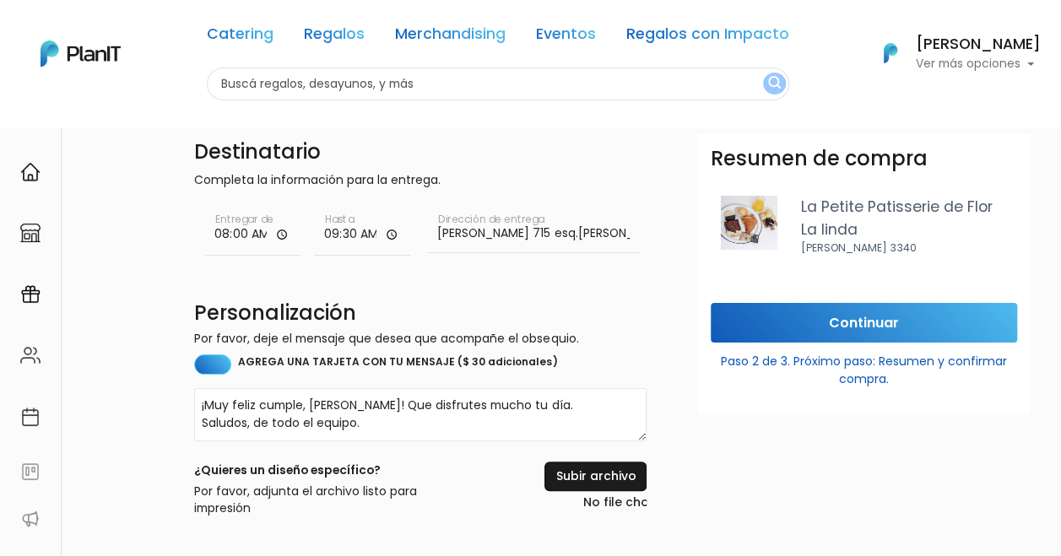
click at [604, 478] on input "file" at bounding box center [571, 488] width 151 height 52
type input "C:\fakepath\Logo principal F1RST.png"
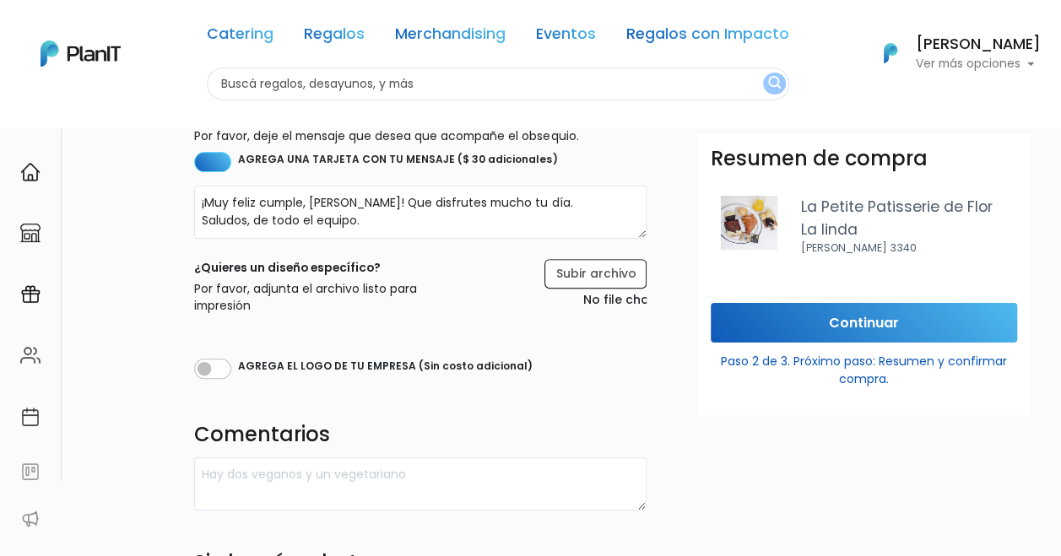
scroll to position [253, 0]
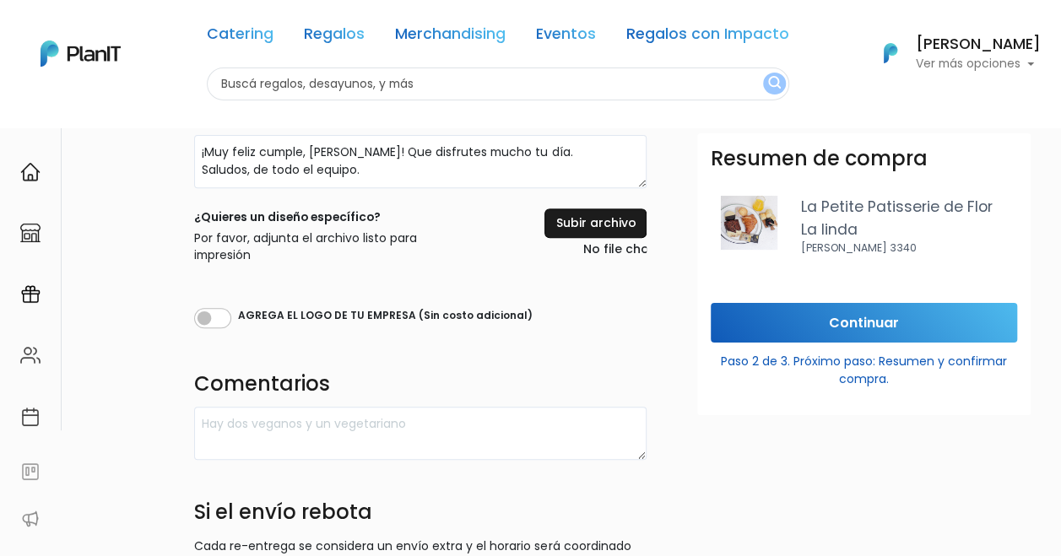
click at [601, 227] on input "file" at bounding box center [571, 235] width 151 height 52
click at [220, 322] on input "checkbox" at bounding box center [212, 318] width 37 height 20
checkbox input "true"
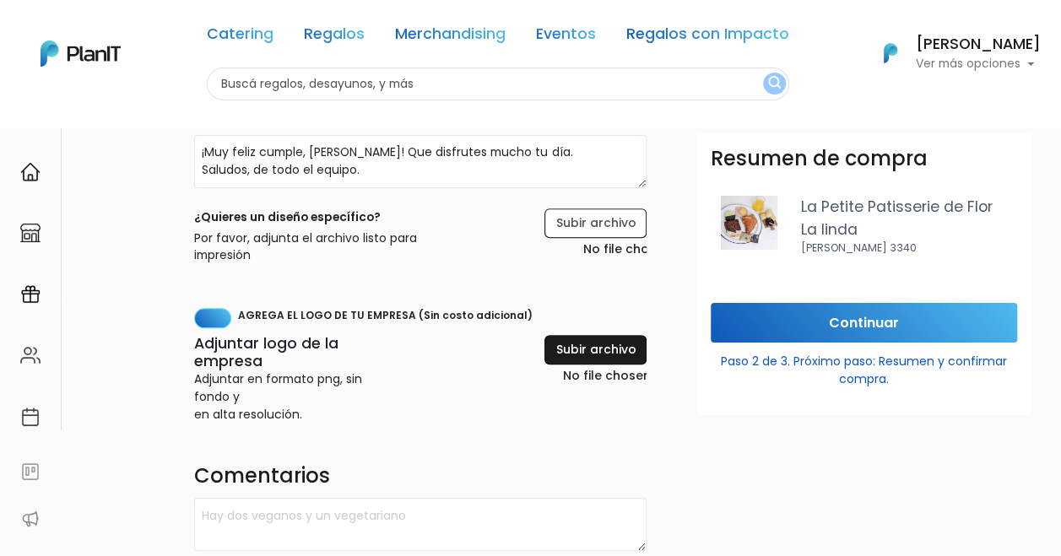
click at [640, 343] on input "file" at bounding box center [560, 361] width 172 height 52
type input "C:\fakepath\Logo principal F1RST.png"
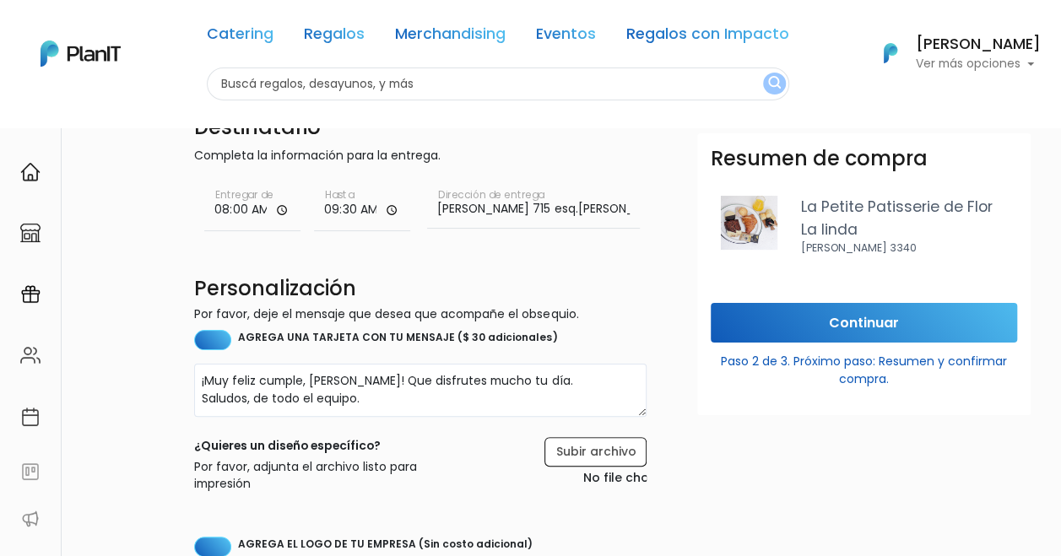
scroll to position [0, 0]
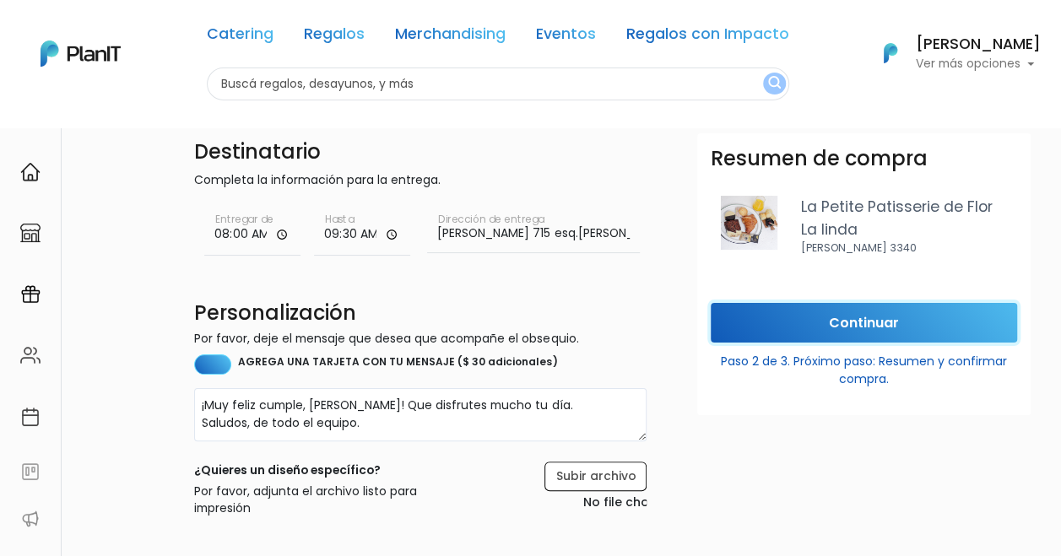
click at [946, 314] on input "Continuar" at bounding box center [864, 323] width 306 height 40
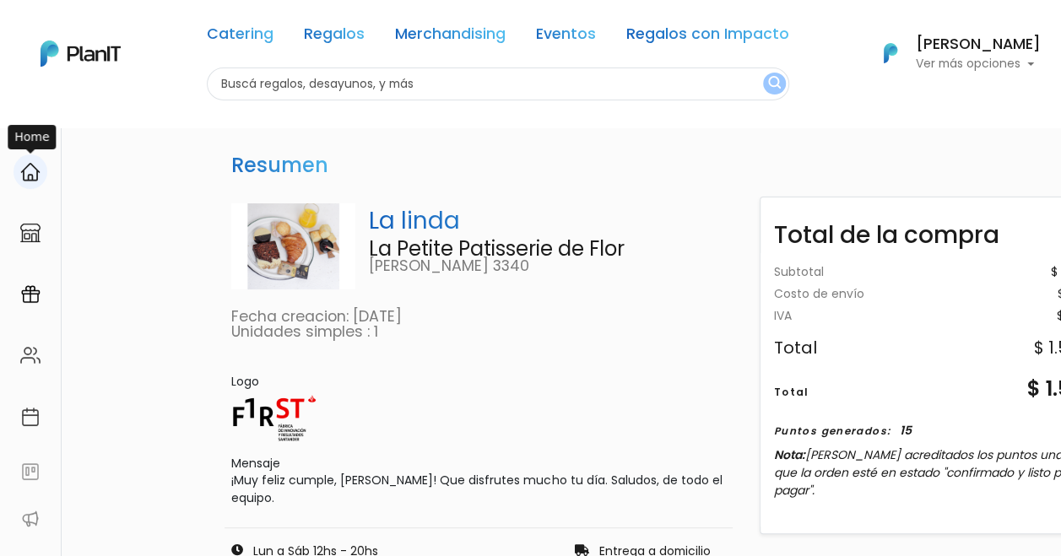
click at [34, 173] on img at bounding box center [30, 172] width 20 height 20
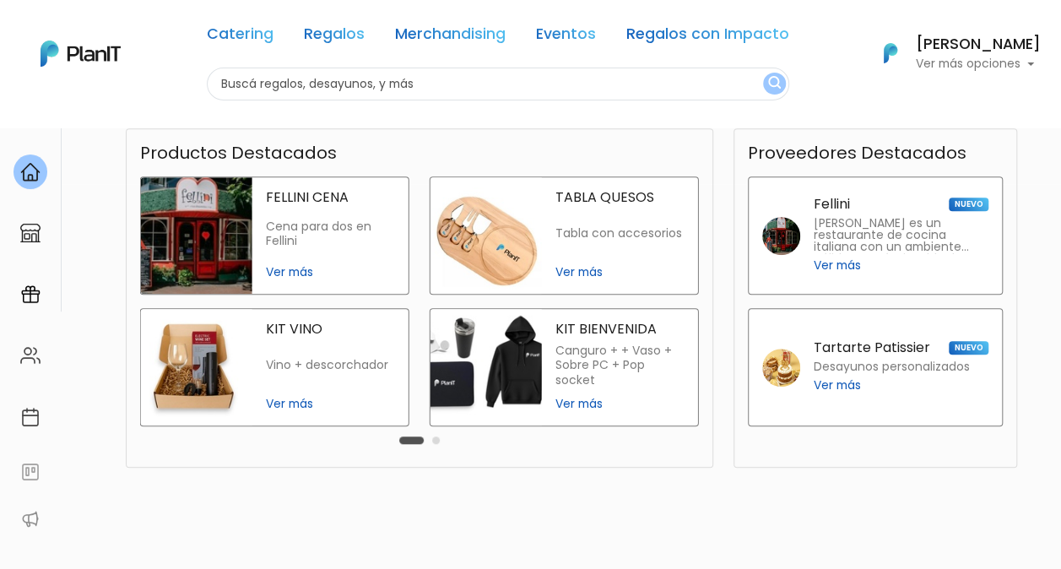
scroll to position [30, 0]
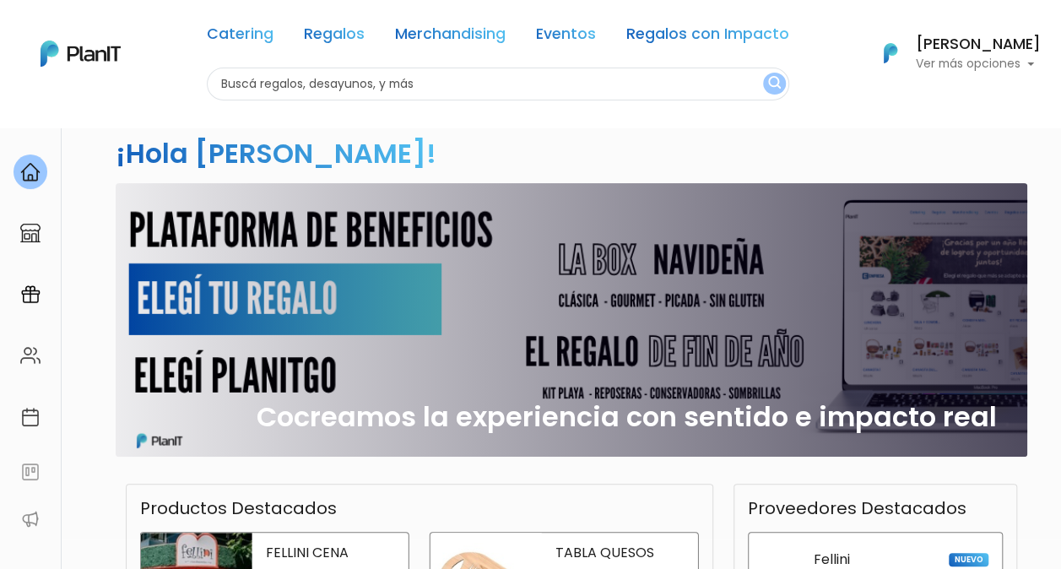
click at [1005, 41] on h6 "[PERSON_NAME]" at bounding box center [978, 44] width 125 height 15
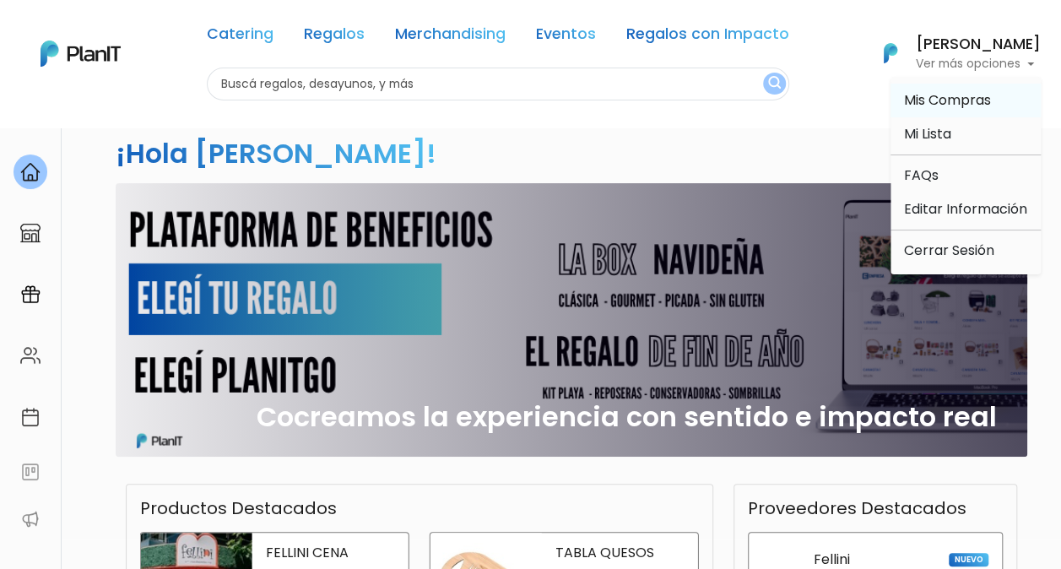
click at [959, 97] on span "Mis Compras" at bounding box center [947, 99] width 87 height 19
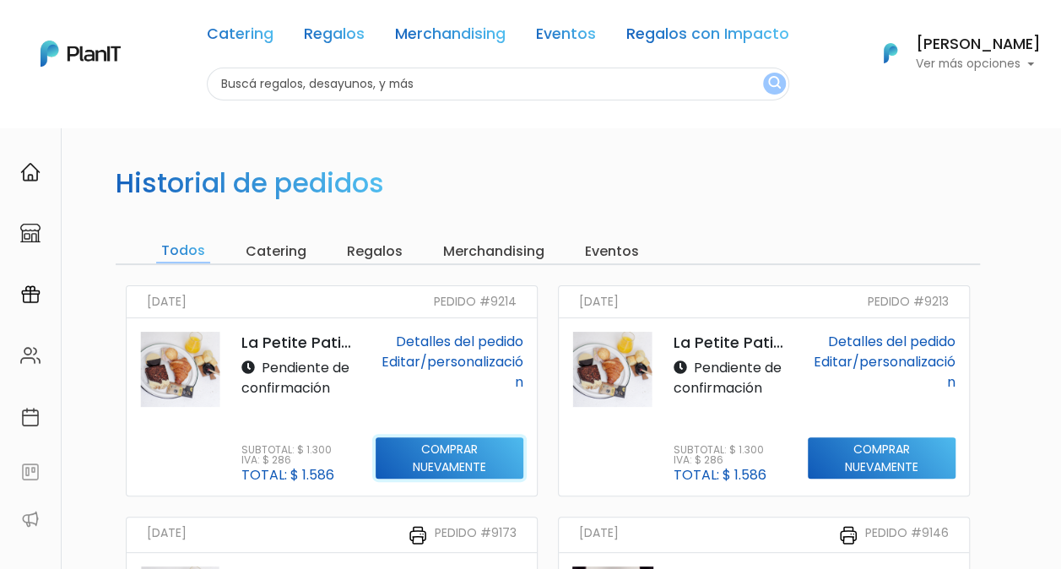
click at [425, 447] on input "Comprar nuevamente" at bounding box center [450, 458] width 148 height 42
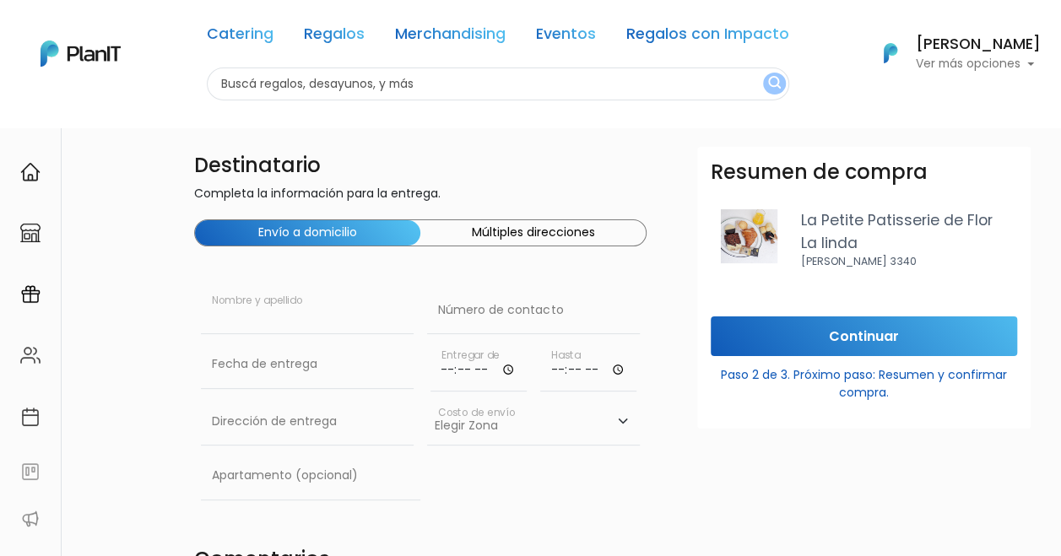
drag, startPoint x: 314, startPoint y: 308, endPoint x: 336, endPoint y: 270, distance: 43.9
click at [314, 308] on input "text" at bounding box center [307, 310] width 213 height 47
type input "[PERSON_NAME]"
paste input "094 144 295"
type input "094 144 295"
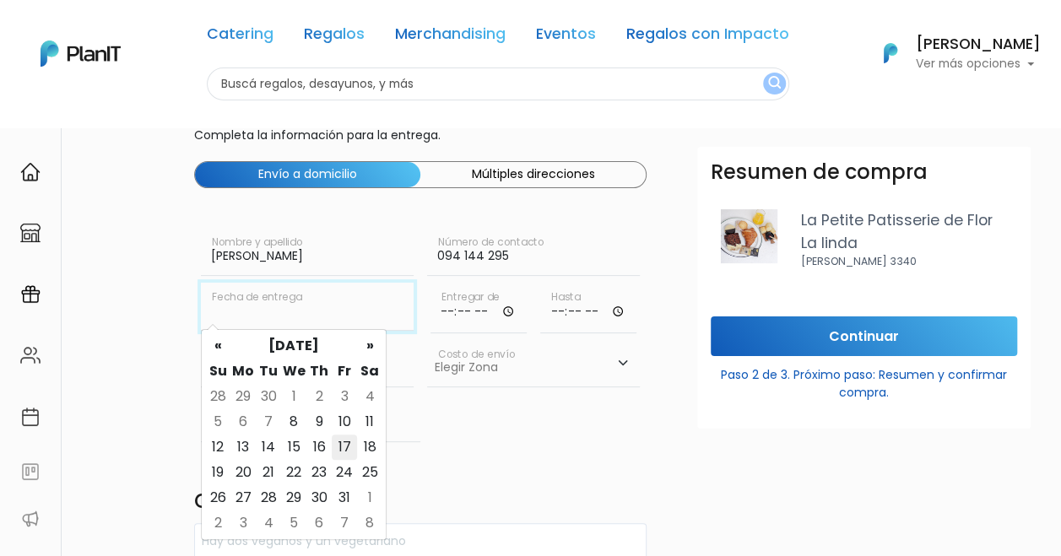
scroll to position [84, 0]
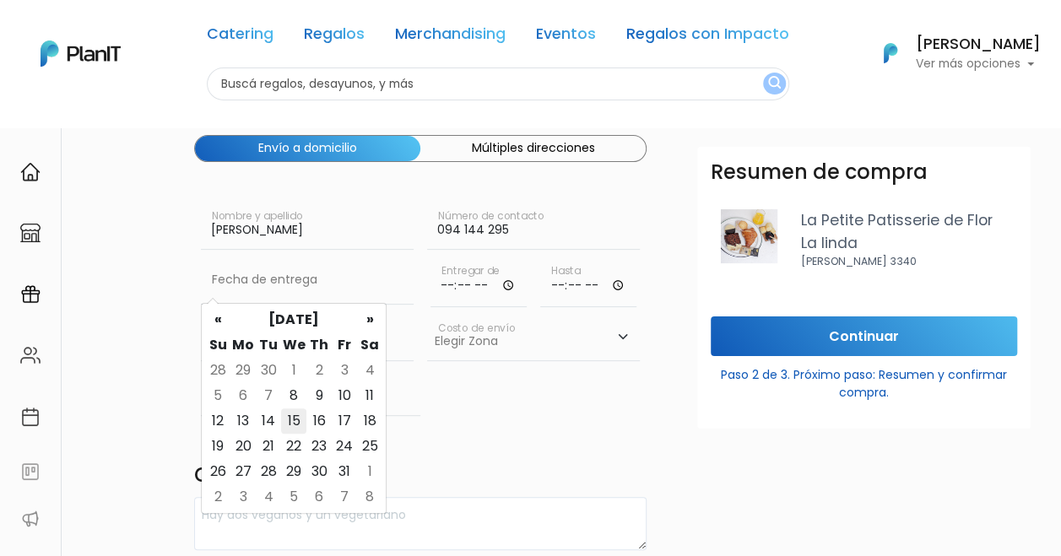
click at [293, 420] on td "15" at bounding box center [293, 421] width 25 height 25
type input "[DATE]"
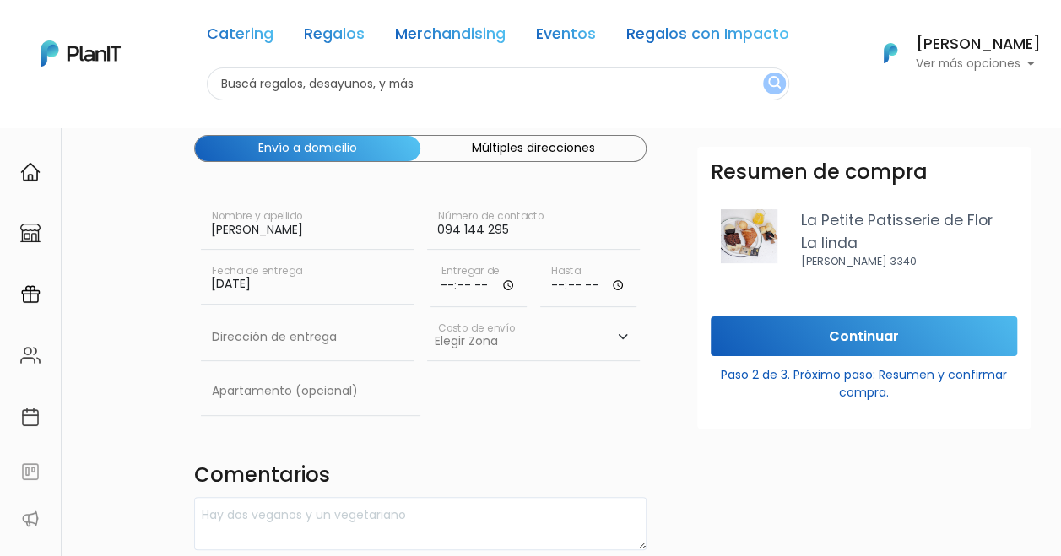
click at [479, 284] on input "time" at bounding box center [479, 282] width 96 height 51
click at [507, 282] on input "time" at bounding box center [479, 282] width 96 height 51
type input "08:00"
click at [596, 277] on input "time" at bounding box center [588, 282] width 96 height 51
click at [626, 284] on input "time" at bounding box center [588, 282] width 96 height 51
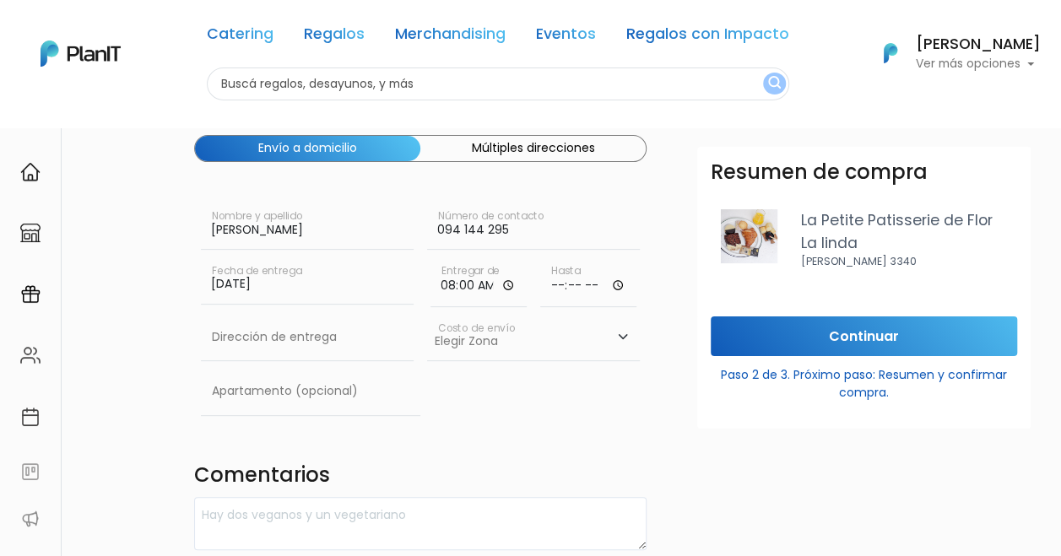
click at [613, 284] on input "time" at bounding box center [588, 282] width 96 height 51
type input "09:30"
click at [739, 428] on div "Continuar Paso 2 de 3. Próximo paso: Resumen y confirmar compra." at bounding box center [863, 373] width 333 height 112
click at [328, 339] on input "text" at bounding box center [307, 337] width 213 height 47
paste input "[PERSON_NAME] 1522 apto 02"
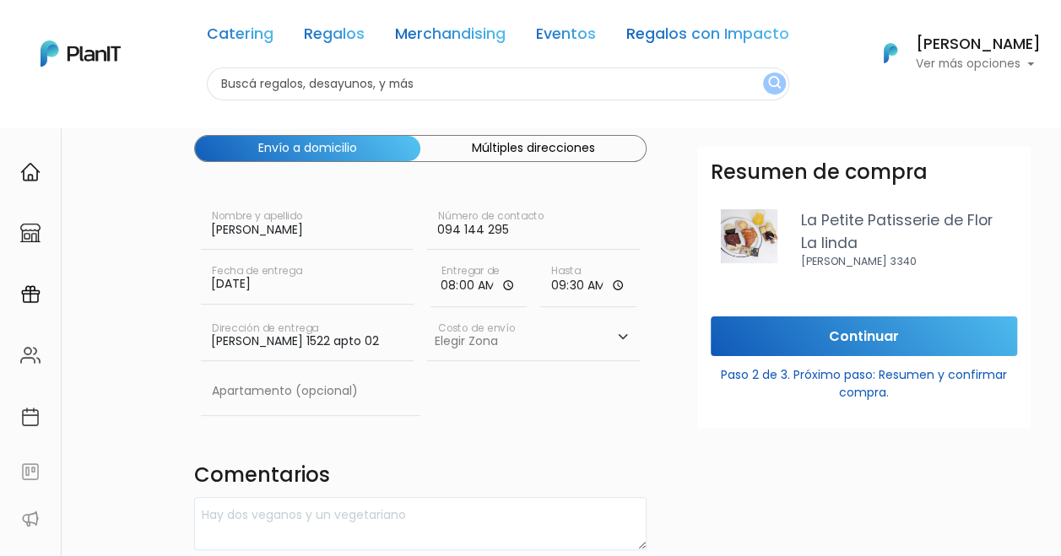
type input "[PERSON_NAME] 1522 apto 02"
click at [503, 346] on select "Elegir [GEOGRAPHIC_DATA]- $600 Oficina- $0 [GEOGRAPHIC_DATA]- $250" at bounding box center [533, 337] width 213 height 47
select select "10"
click at [427, 314] on select "Elegir [GEOGRAPHIC_DATA]- $600 Oficina- $0 [GEOGRAPHIC_DATA]- $250" at bounding box center [533, 337] width 213 height 47
click at [668, 448] on form "Destinatario Completa la información para la entrega. Envío a domicilio Múltipl…" at bounding box center [666, 505] width 945 height 887
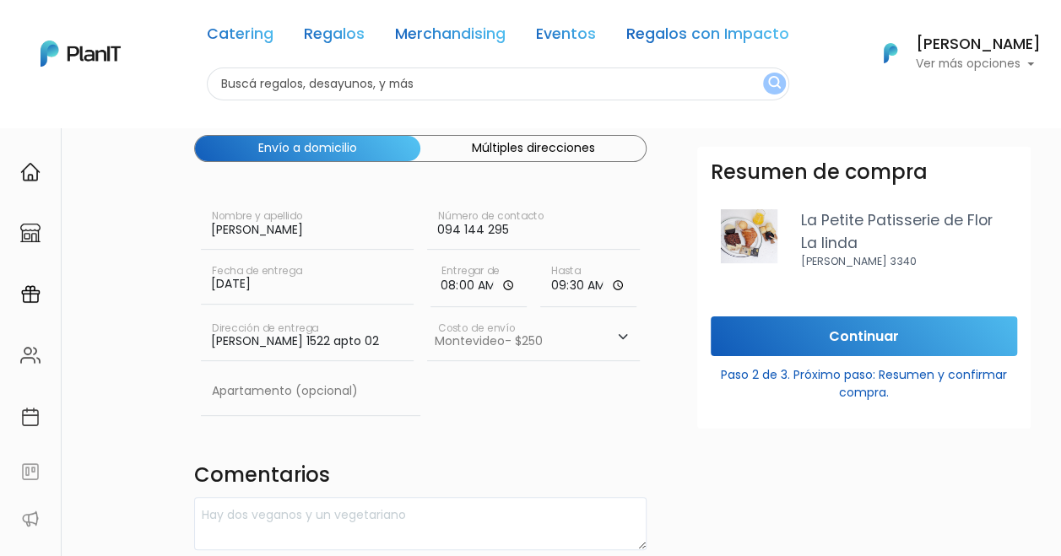
click at [664, 445] on form "Destinatario Completa la información para la entrega. Envío a domicilio Múltipl…" at bounding box center [666, 505] width 945 height 887
click at [664, 439] on form "Destinatario Completa la información para la entrega. Envío a domicilio Múltipl…" at bounding box center [666, 505] width 945 height 887
click at [652, 429] on div "Destinatario Completa la información para la entrega. Envío a domicilio Múltipl…" at bounding box center [420, 505] width 473 height 887
click at [395, 406] on input "text" at bounding box center [310, 391] width 219 height 47
type input "02"
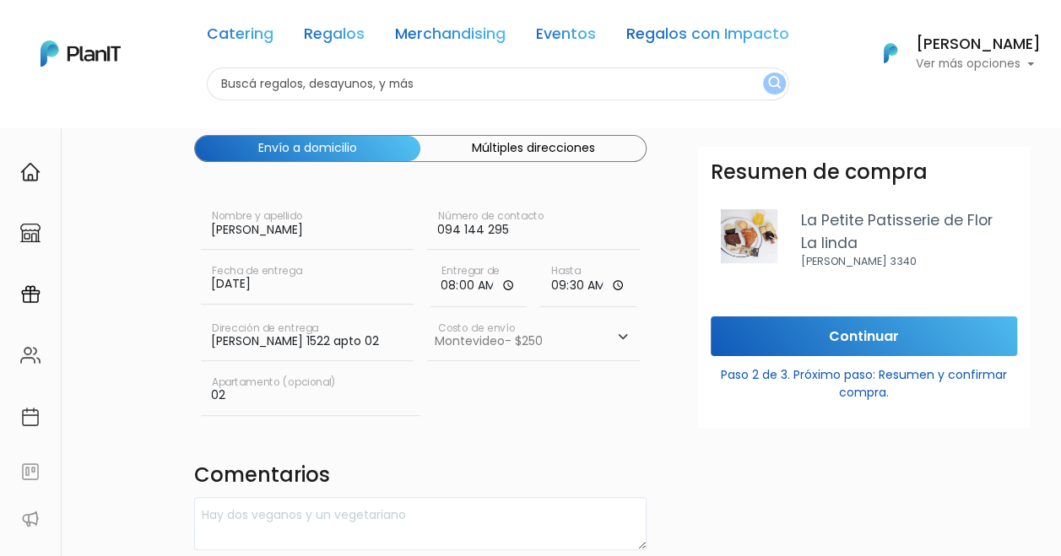
click at [576, 410] on div "02 Apartamento (opcional)" at bounding box center [420, 395] width 452 height 54
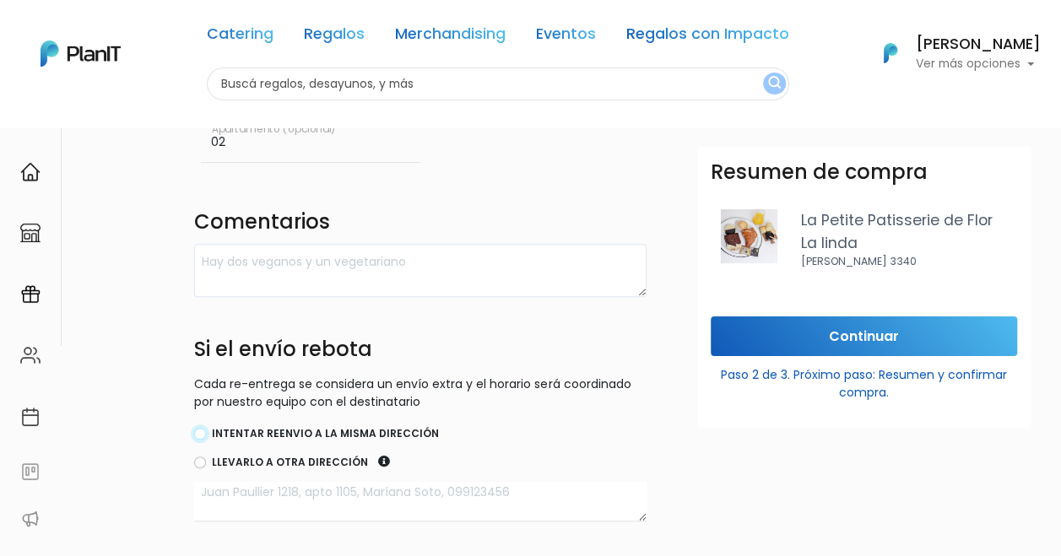
click at [204, 434] on input "Intentar reenvio a la misma dirección" at bounding box center [200, 434] width 12 height 12
radio input "true"
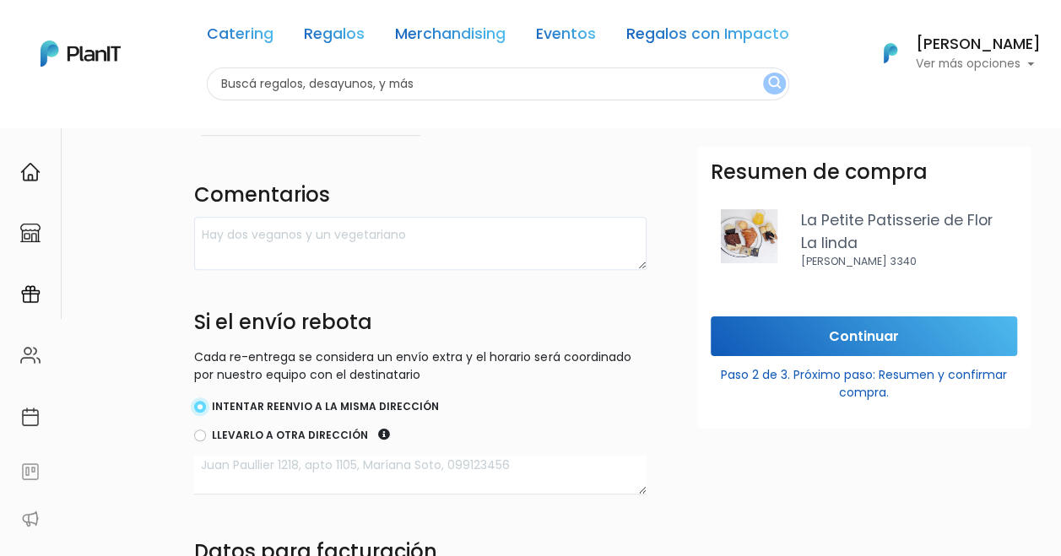
scroll to position [630, 0]
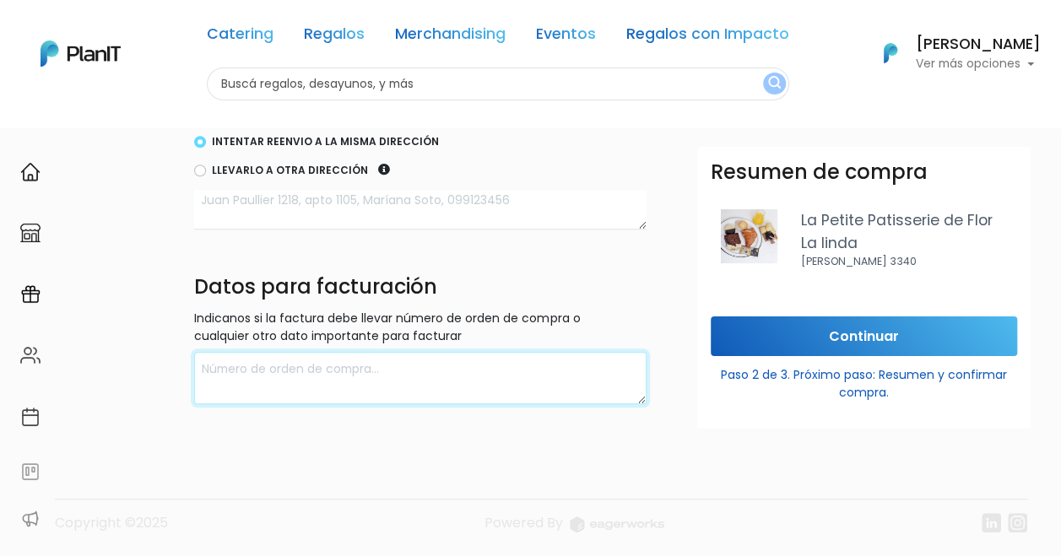
click at [315, 391] on textarea at bounding box center [420, 378] width 452 height 53
type textarea "[PERSON_NAME]"
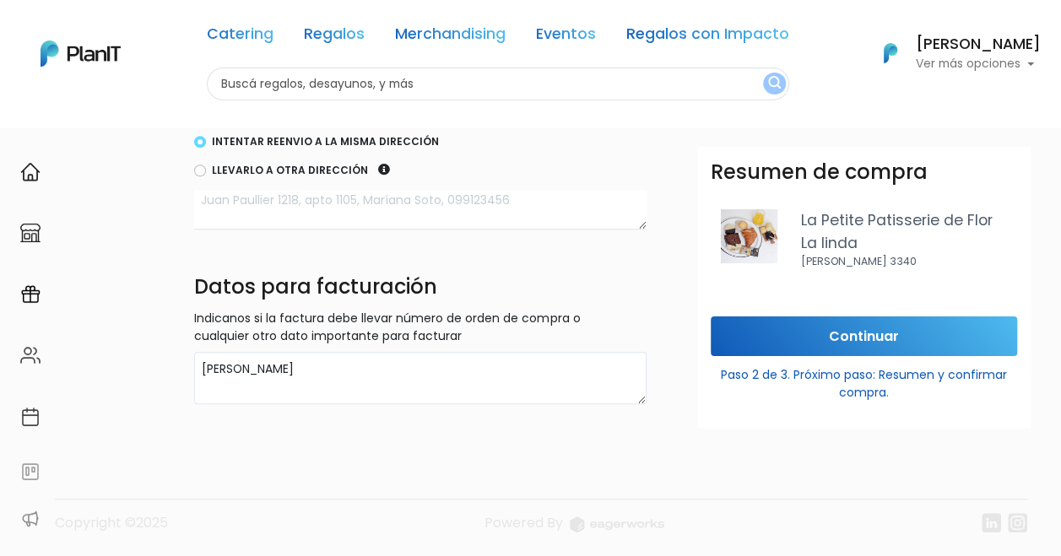
click at [168, 439] on footer "Copyright ©2025 Powered By" at bounding box center [530, 489] width 1013 height 142
click at [559, 439] on footer "Copyright ©2025 Powered By" at bounding box center [530, 489] width 1013 height 142
click at [869, 344] on input "Continuar" at bounding box center [864, 337] width 306 height 40
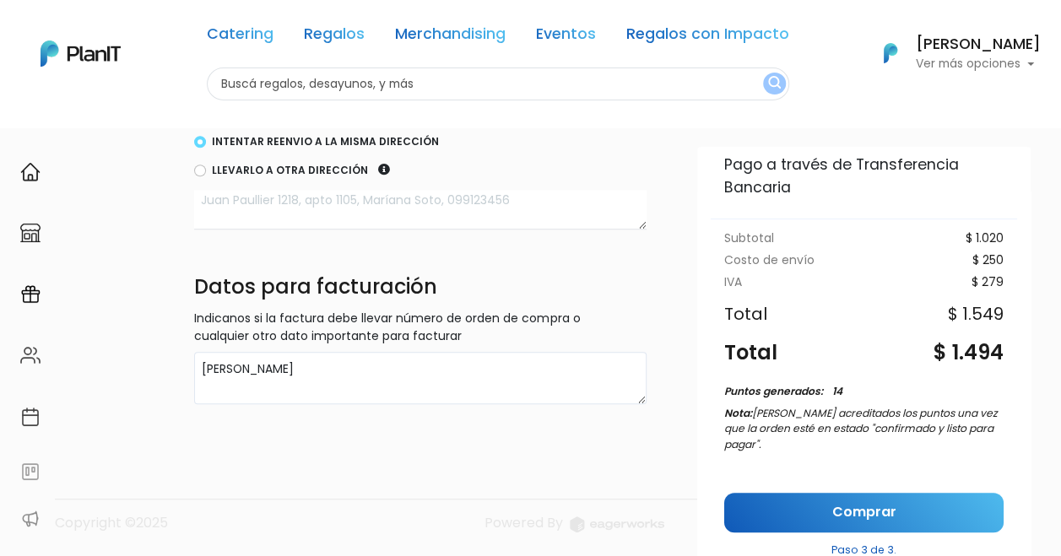
scroll to position [218, 0]
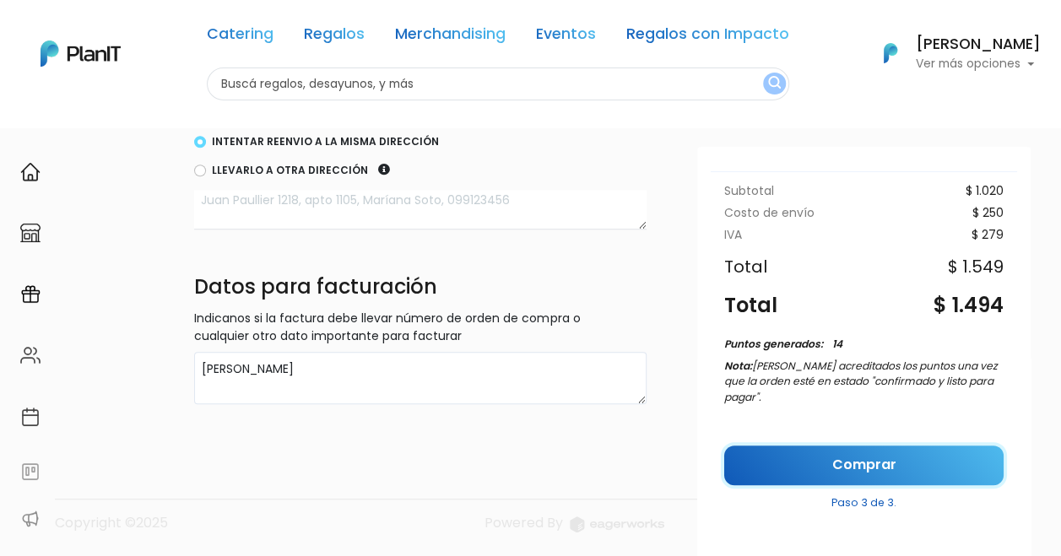
click at [917, 452] on link "Comprar" at bounding box center [863, 466] width 279 height 40
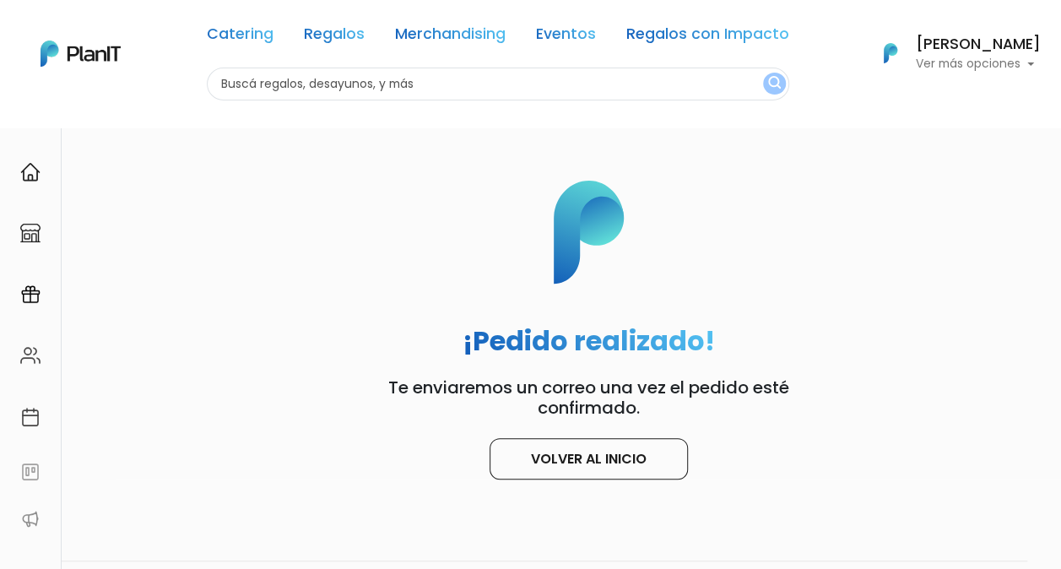
click at [976, 37] on h6 "[PERSON_NAME]" at bounding box center [978, 44] width 125 height 15
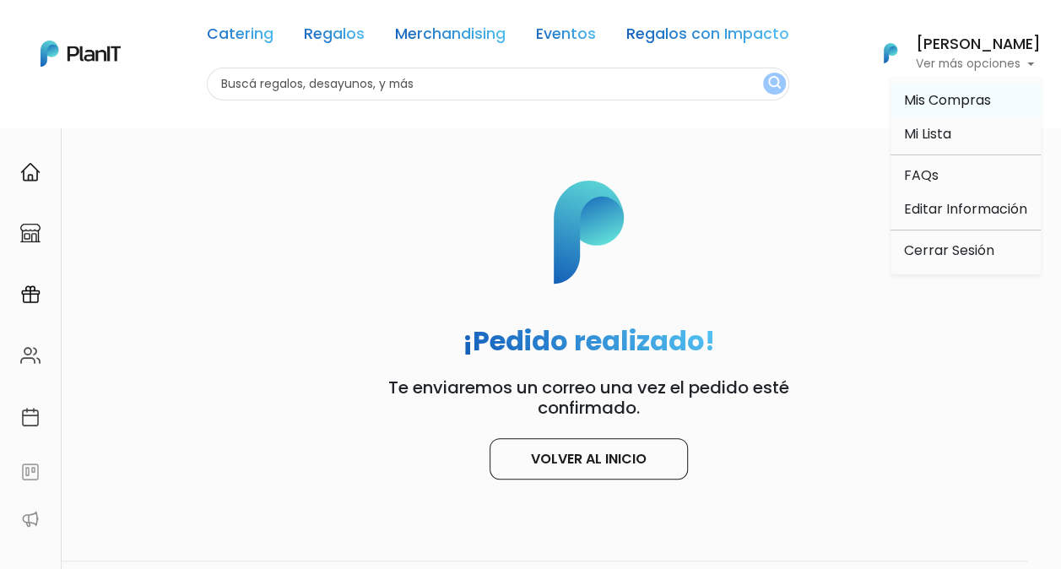
click at [945, 88] on link "Mis Compras" at bounding box center [966, 101] width 150 height 34
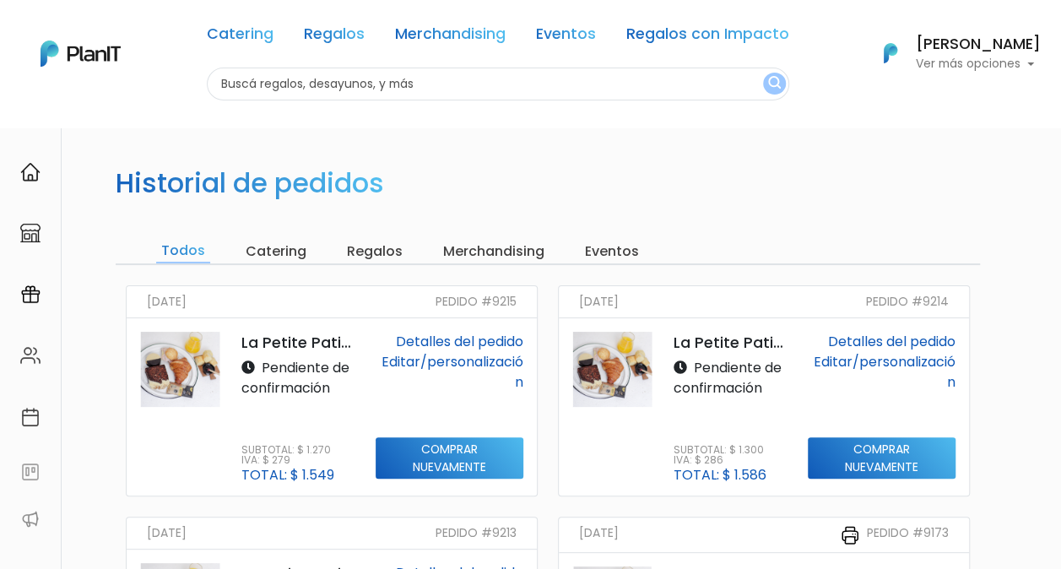
click at [463, 366] on link "Editar/personalización" at bounding box center [453, 372] width 142 height 40
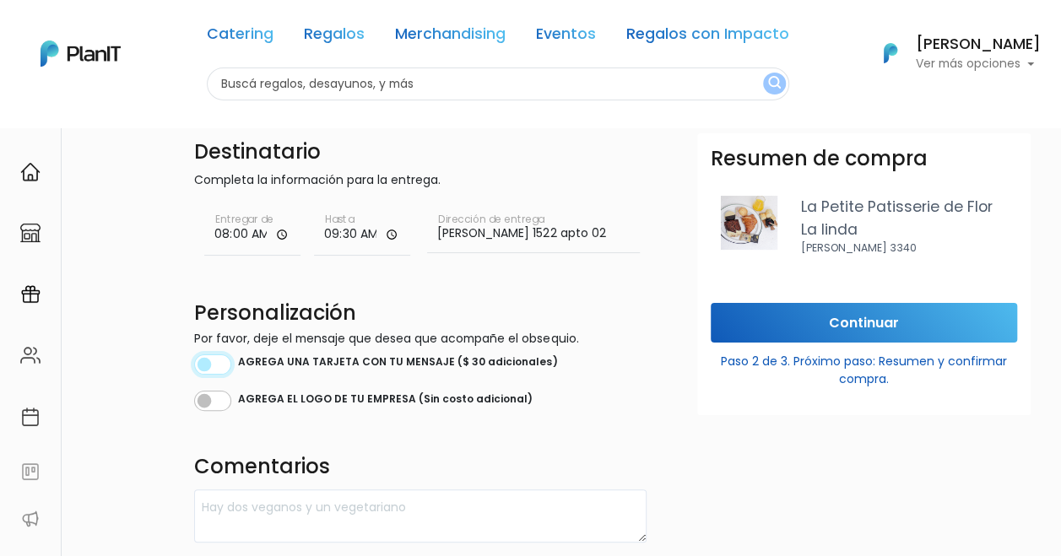
click at [228, 363] on input "checkbox" at bounding box center [212, 365] width 37 height 20
checkbox input "true"
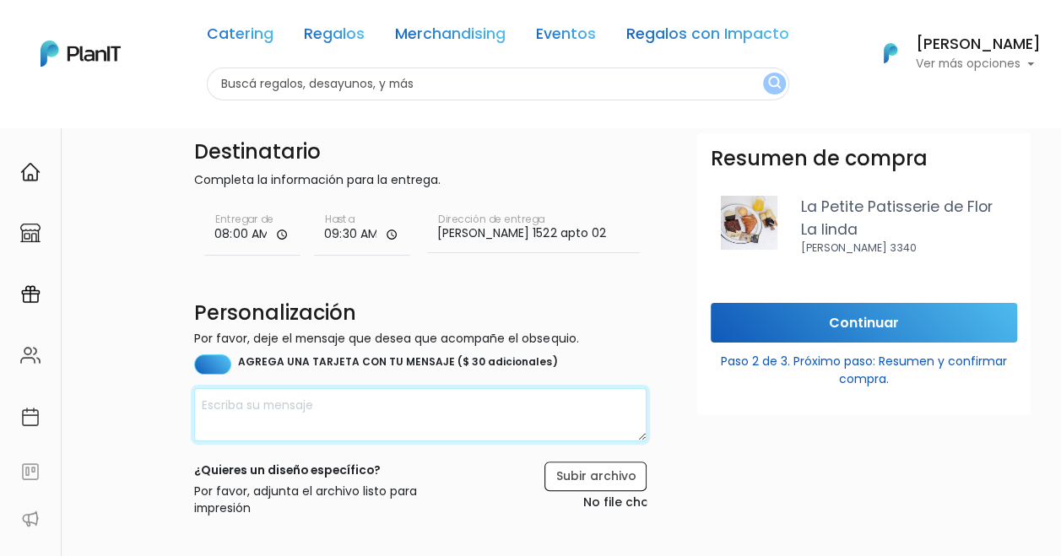
click at [331, 401] on textarea at bounding box center [420, 414] width 452 height 53
click at [200, 404] on textarea "Muy feliz cumple, Ana!" at bounding box center [420, 414] width 452 height 53
click at [432, 403] on textarea "¡Muy feliz cumple, Ana!" at bounding box center [420, 414] width 452 height 53
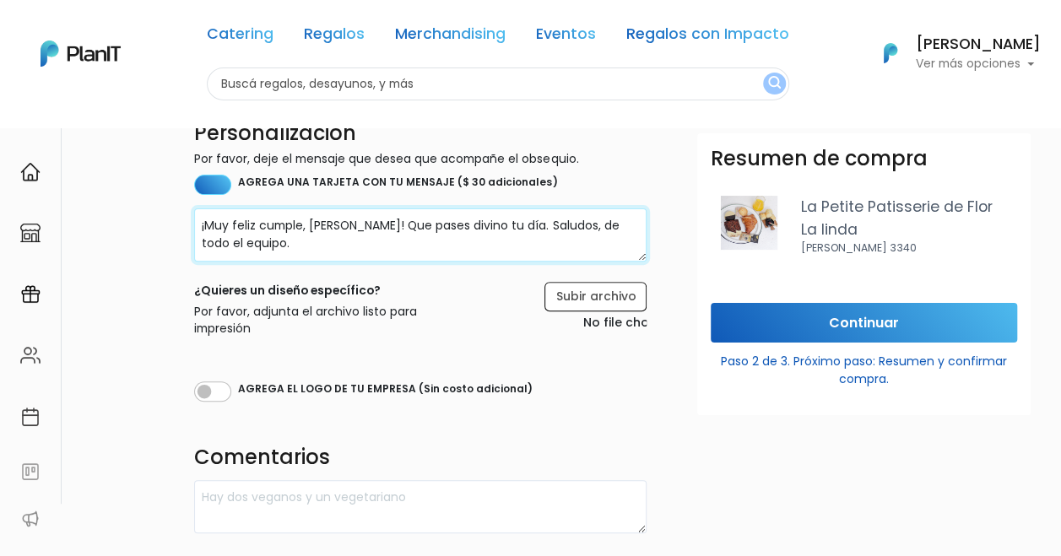
scroll to position [253, 0]
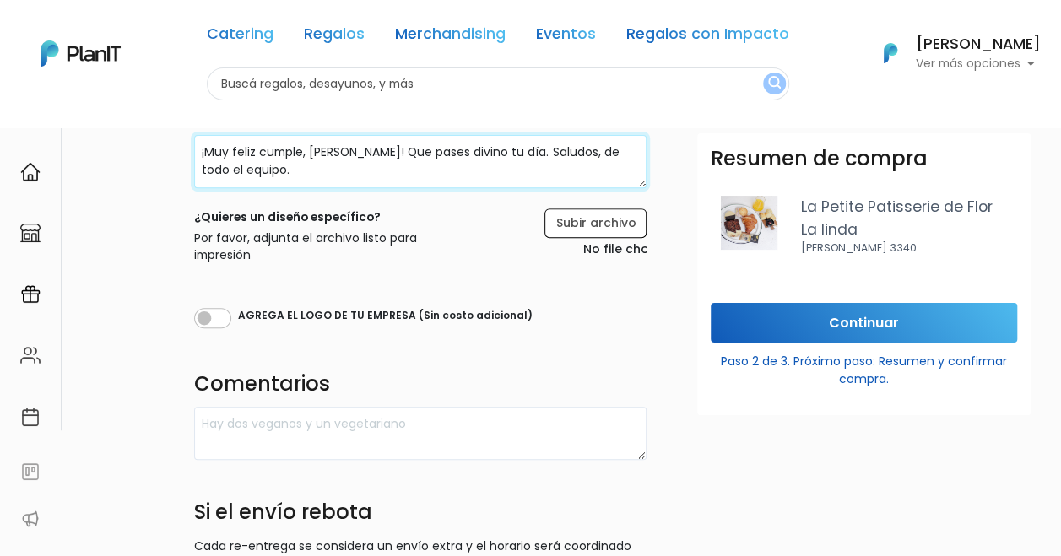
type textarea "¡Muy feliz cumple, [PERSON_NAME]! Que pases divino tu día. Saludos, de todo el …"
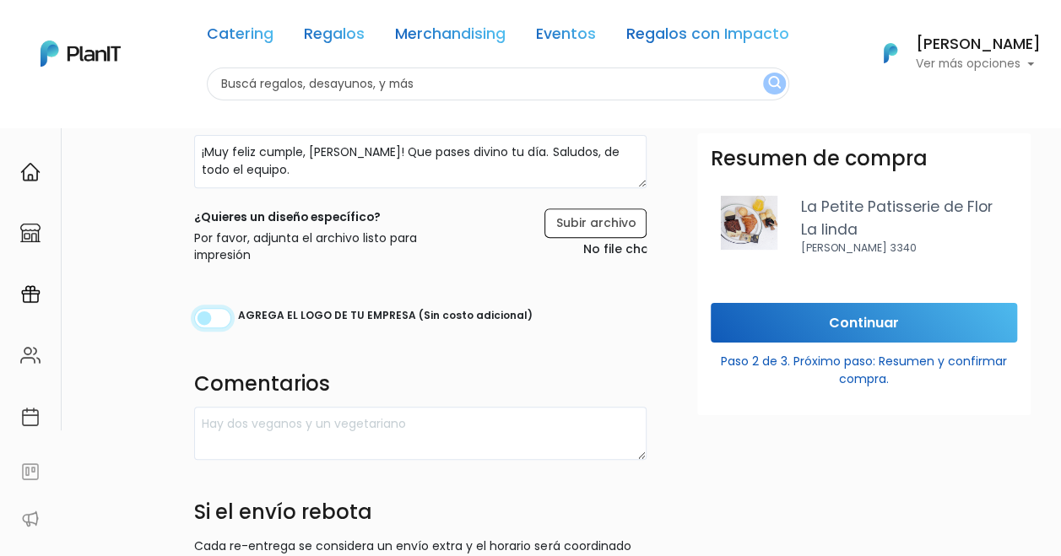
click at [221, 312] on input "checkbox" at bounding box center [212, 318] width 37 height 20
checkbox input "true"
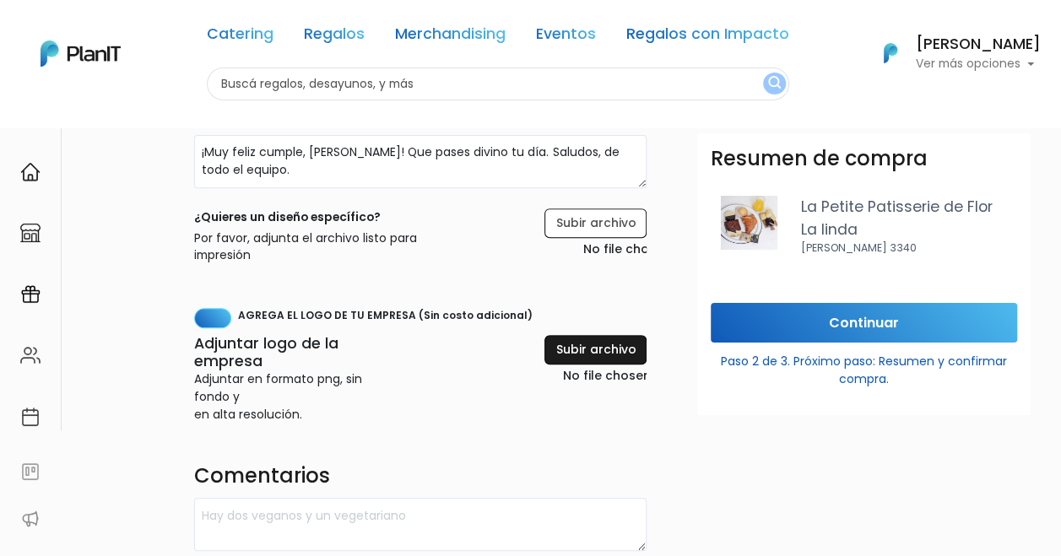
click at [616, 361] on input "file" at bounding box center [560, 361] width 172 height 52
type input "C:\fakepath\Logo principal F1RST.png"
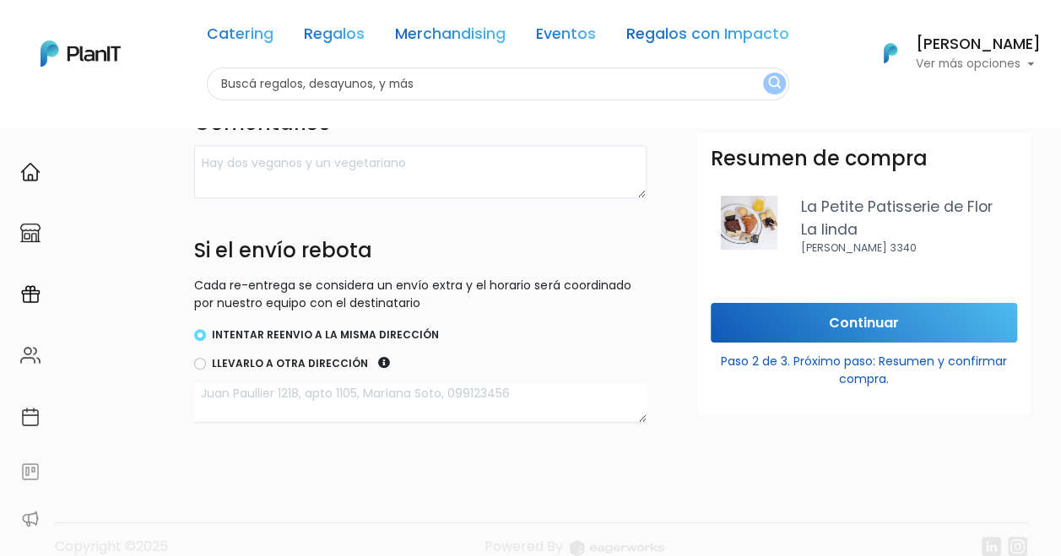
scroll to position [631, 0]
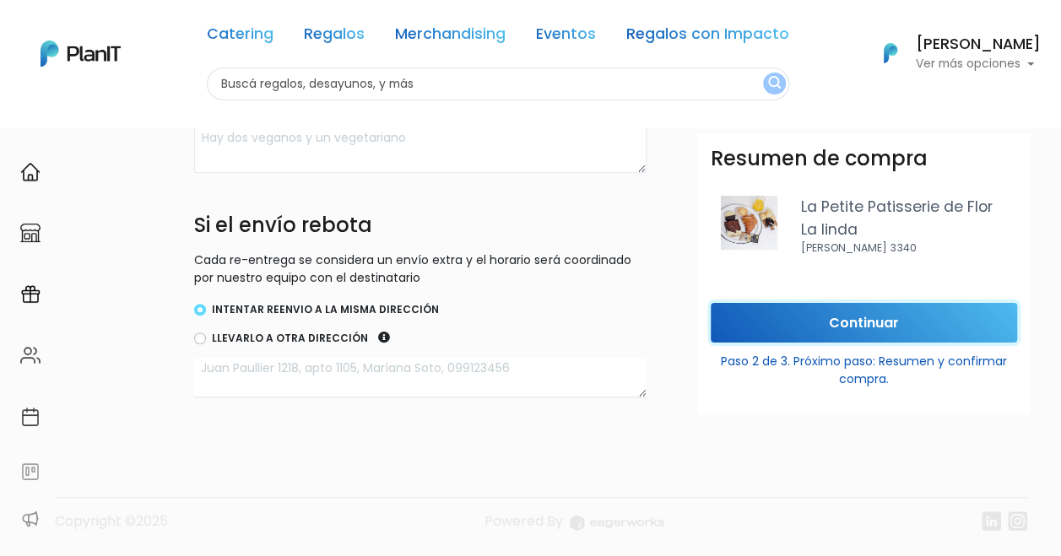
click at [815, 328] on input "Continuar" at bounding box center [864, 323] width 306 height 40
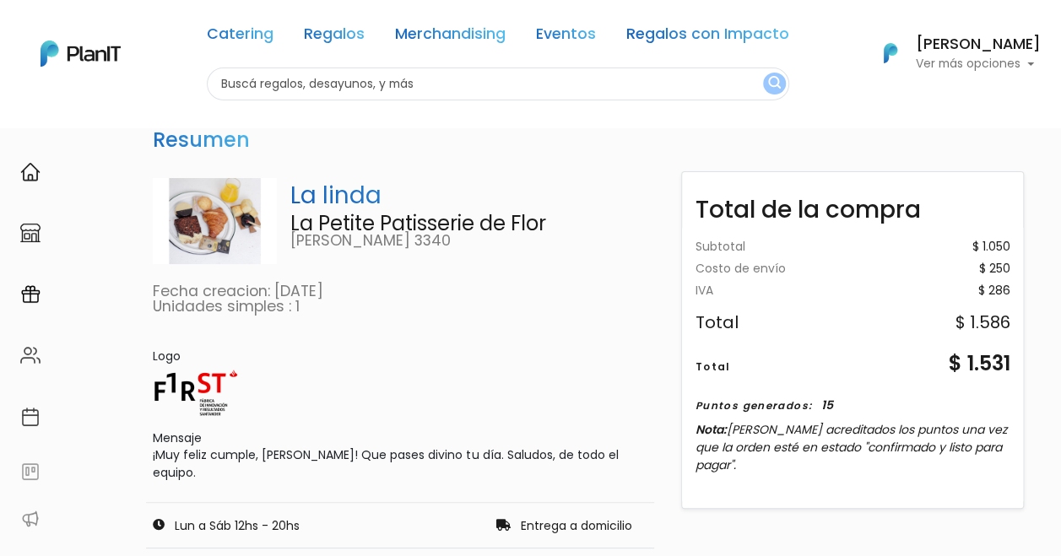
scroll to position [0, 79]
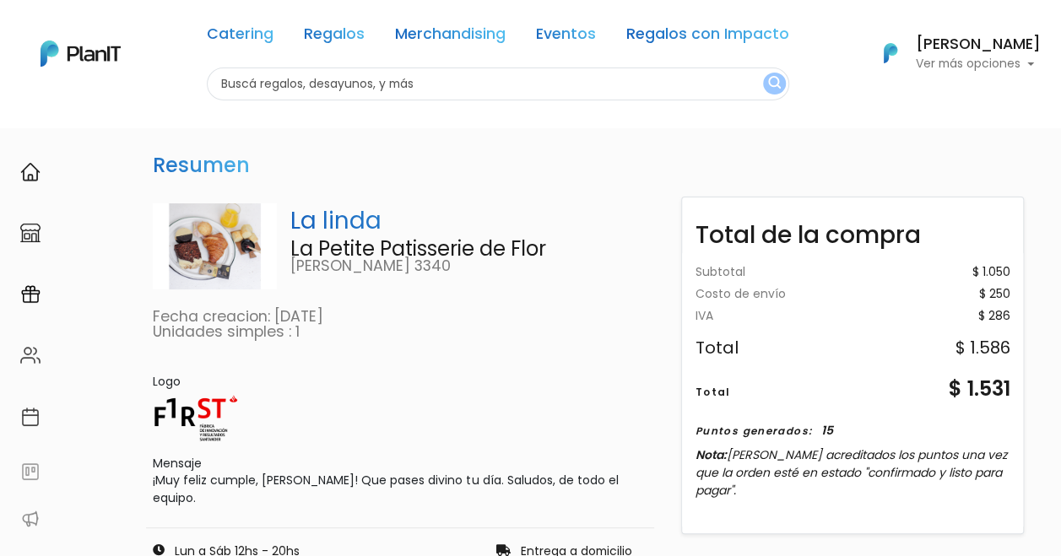
click at [974, 51] on h6 "[PERSON_NAME]" at bounding box center [978, 44] width 125 height 15
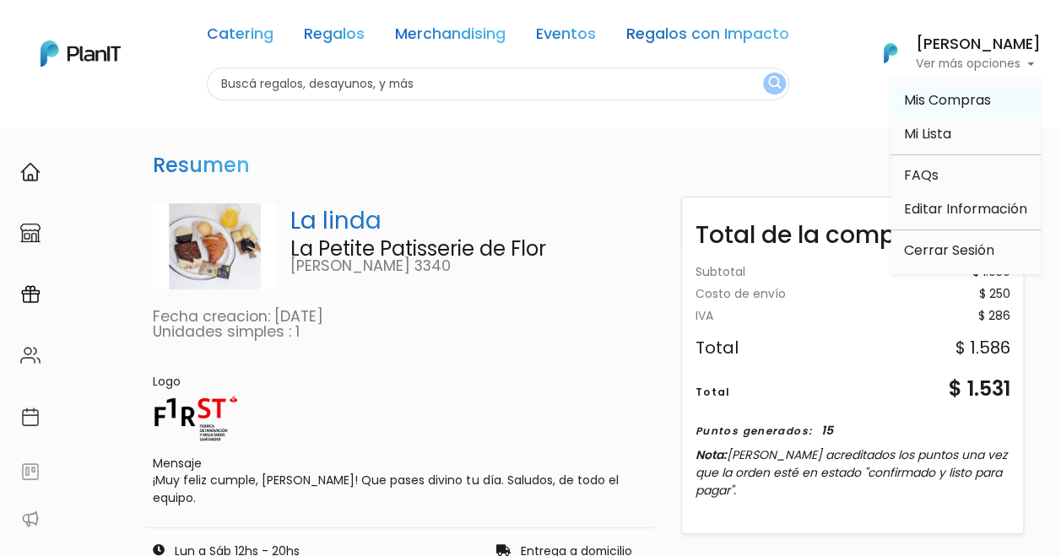
click at [951, 96] on span "Mis Compras" at bounding box center [947, 99] width 87 height 19
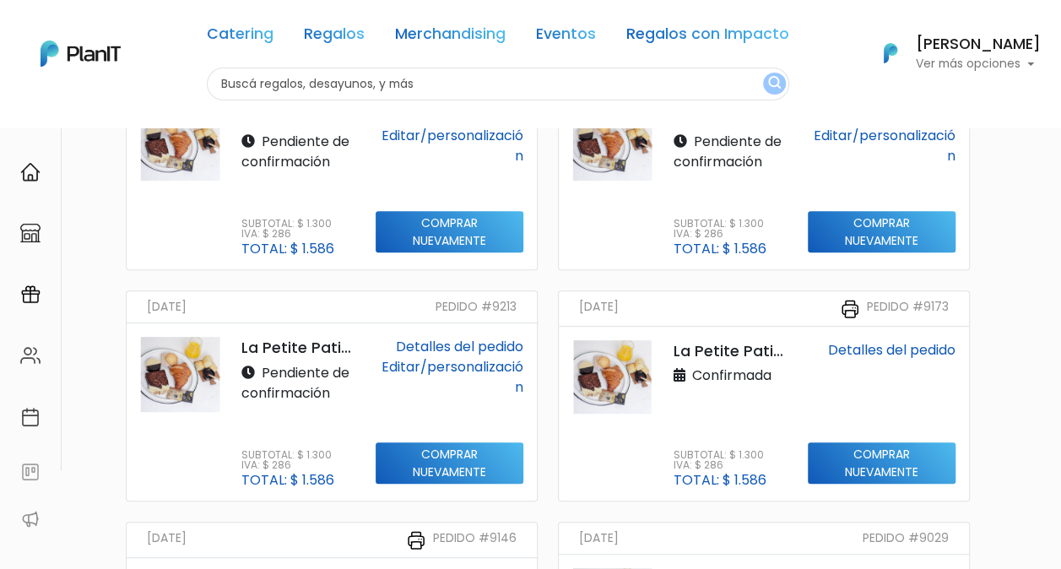
scroll to position [253, 0]
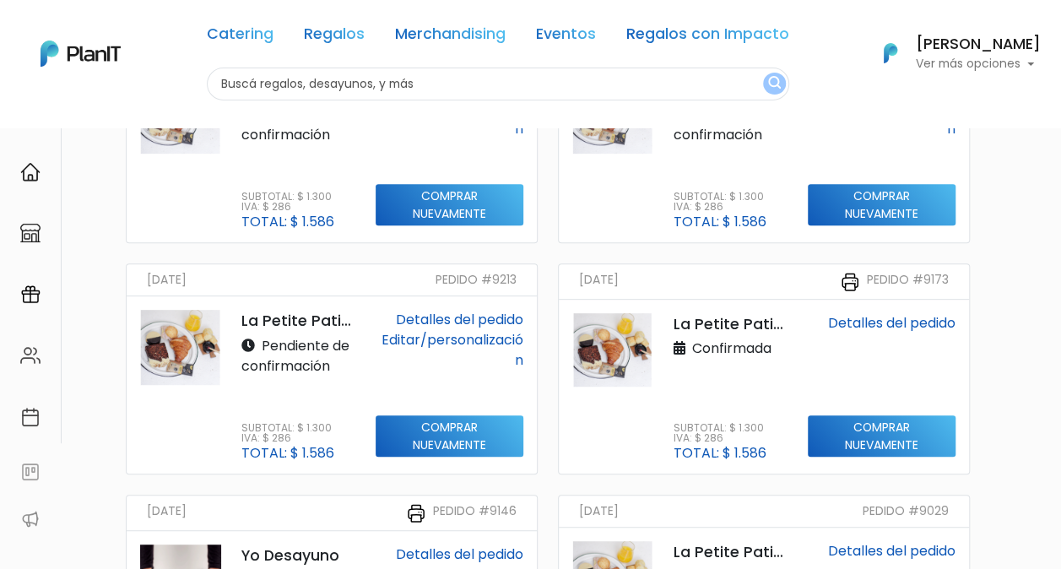
click at [507, 315] on link "Detalles del pedido" at bounding box center [459, 319] width 127 height 19
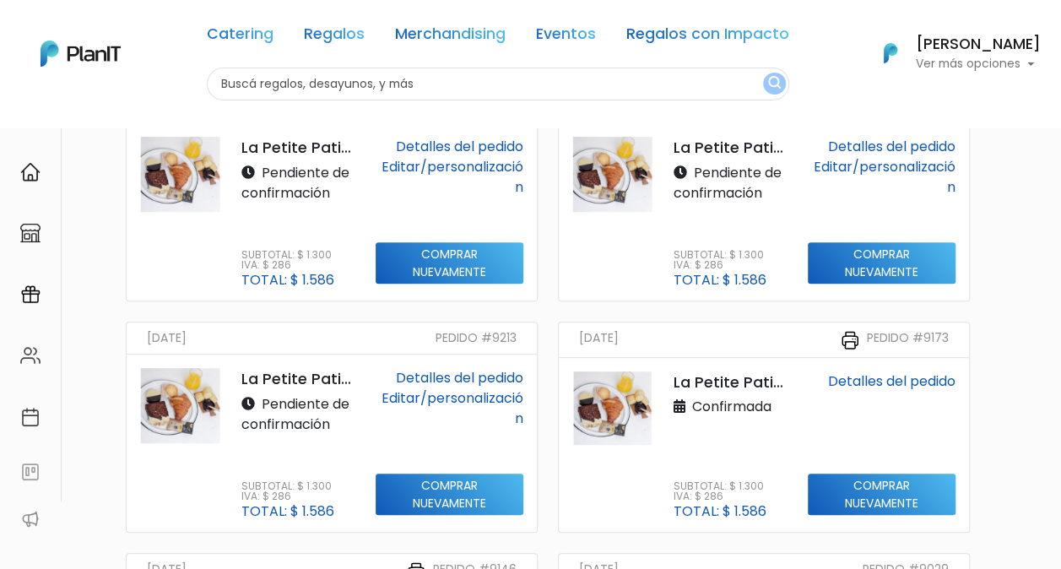
scroll to position [169, 0]
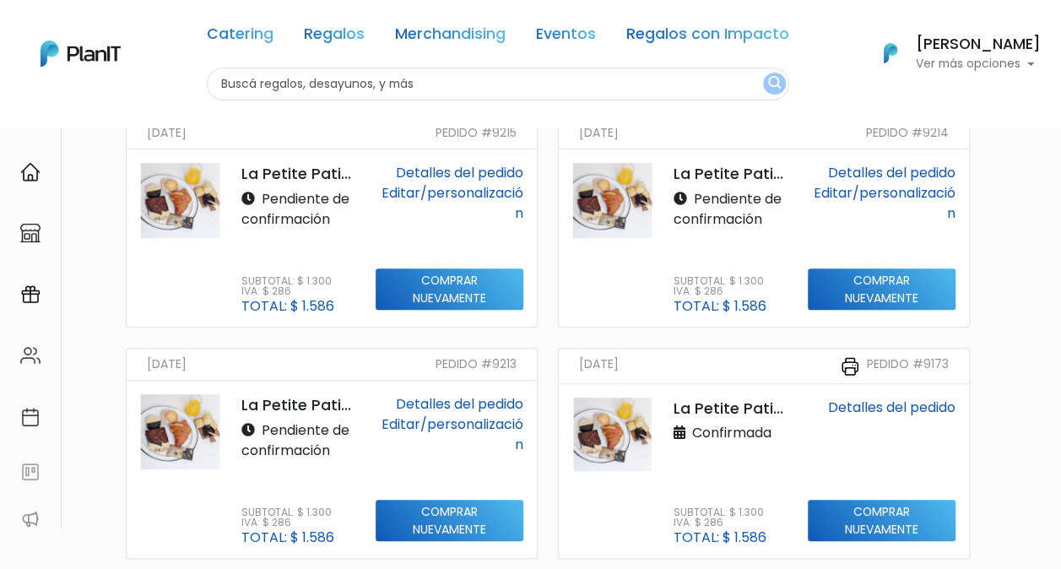
click at [863, 170] on link "Detalles del pedido" at bounding box center [891, 172] width 127 height 19
click at [442, 170] on link "Detalles del pedido" at bounding box center [459, 172] width 127 height 19
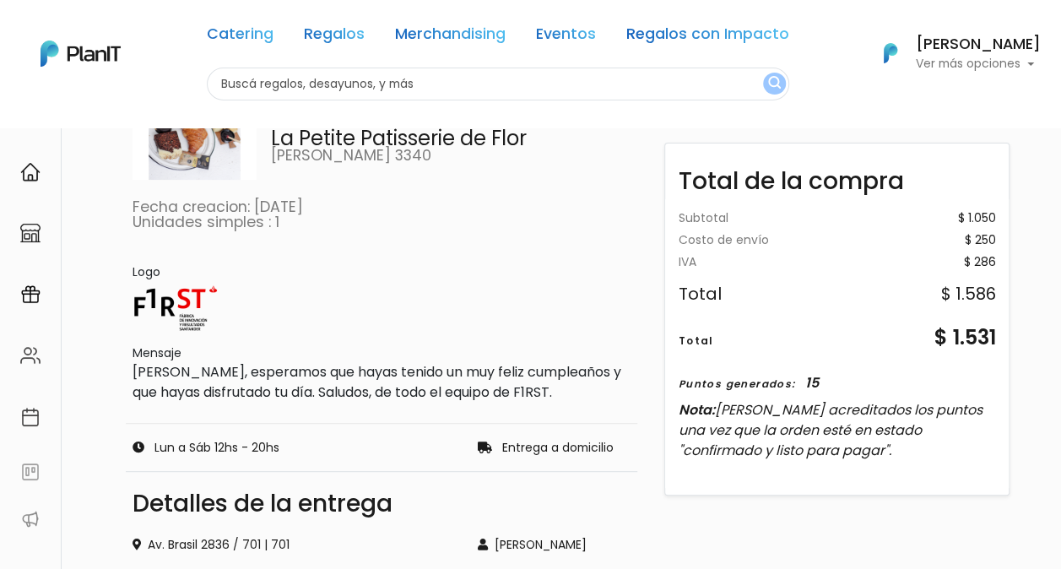
scroll to position [253, 0]
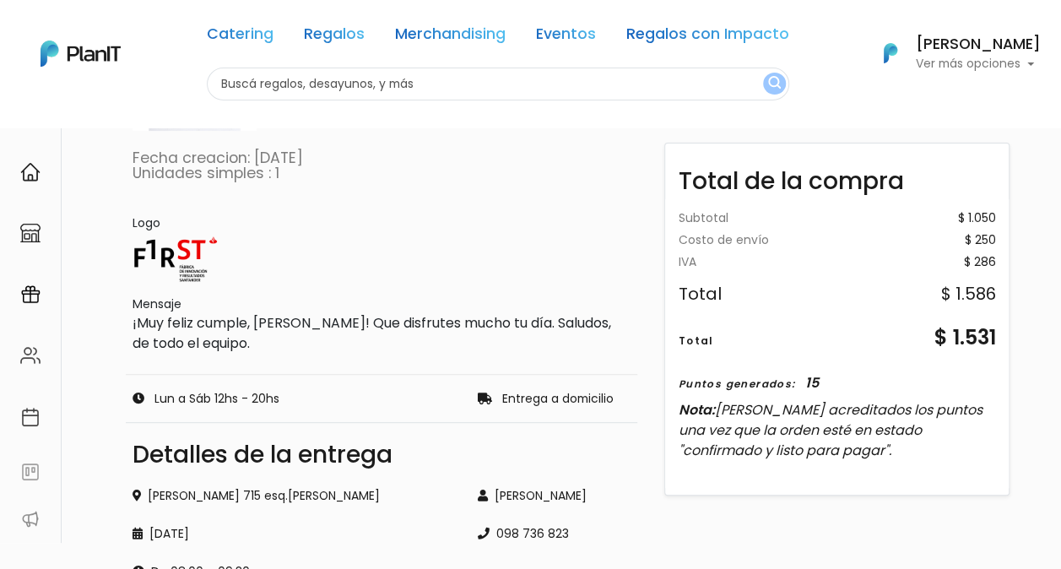
scroll to position [169, 0]
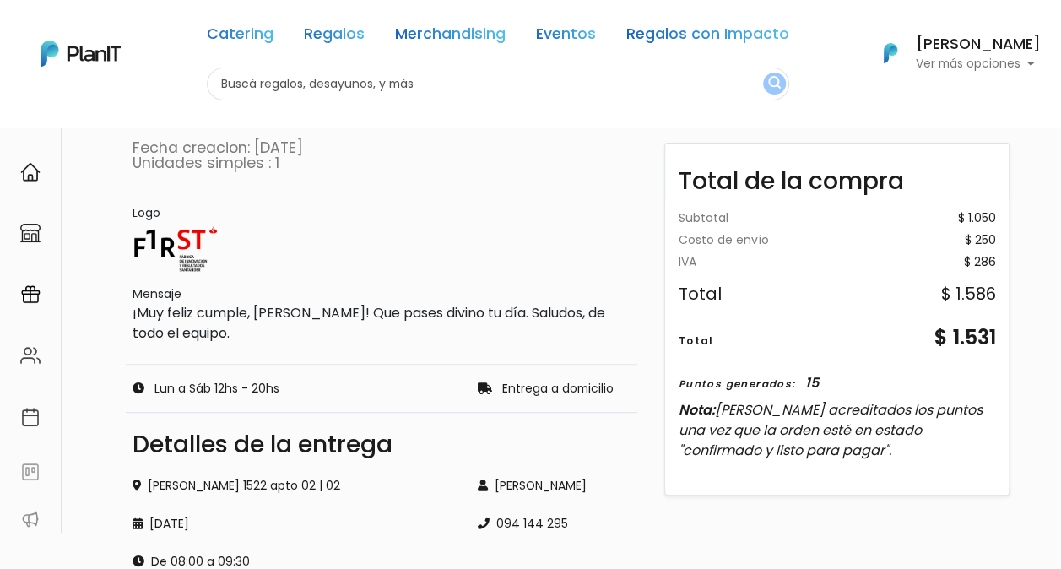
scroll to position [169, 0]
